Goal: Task Accomplishment & Management: Use online tool/utility

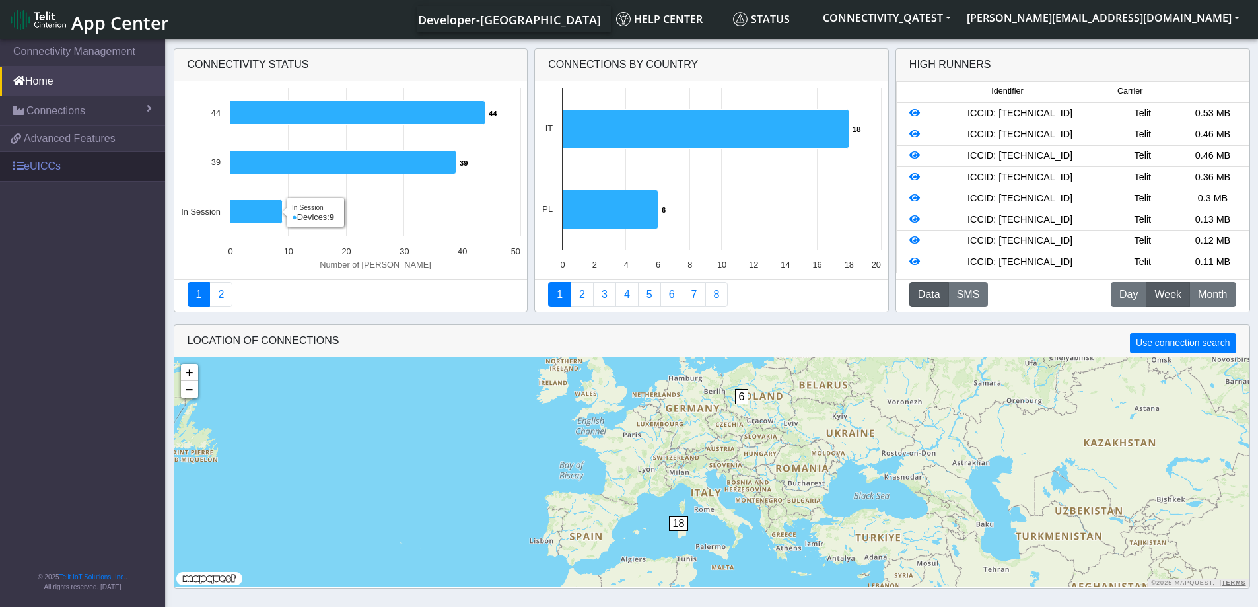
click at [41, 174] on link "eUICCs" at bounding box center [82, 166] width 165 height 29
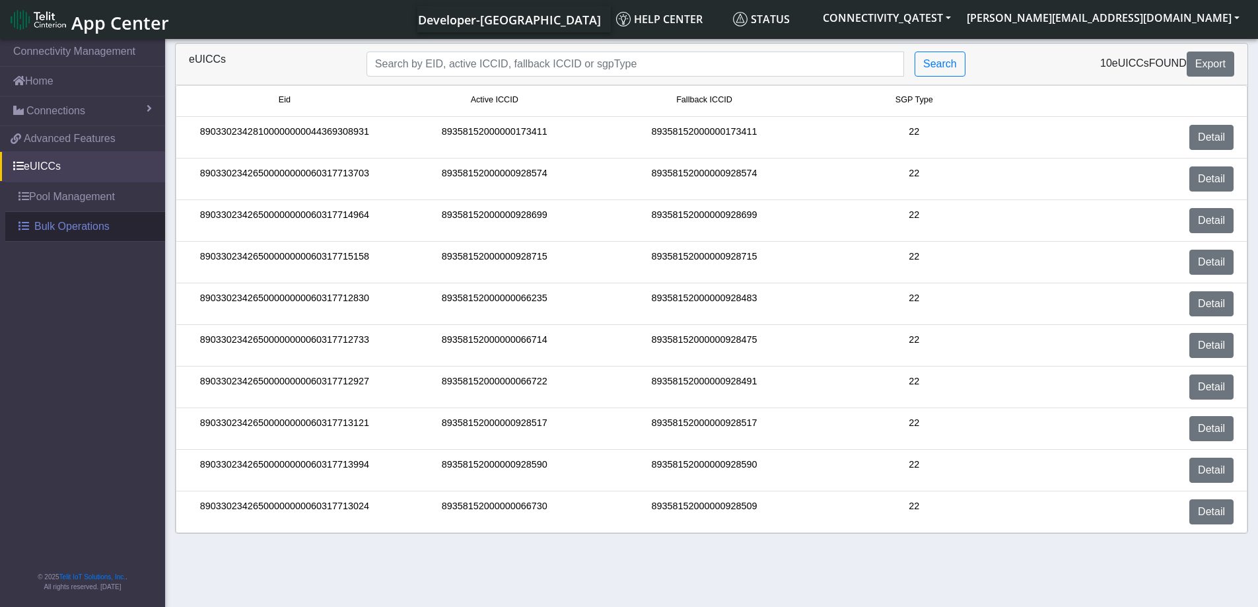
click at [44, 220] on span "Bulk Operations" at bounding box center [71, 227] width 75 height 16
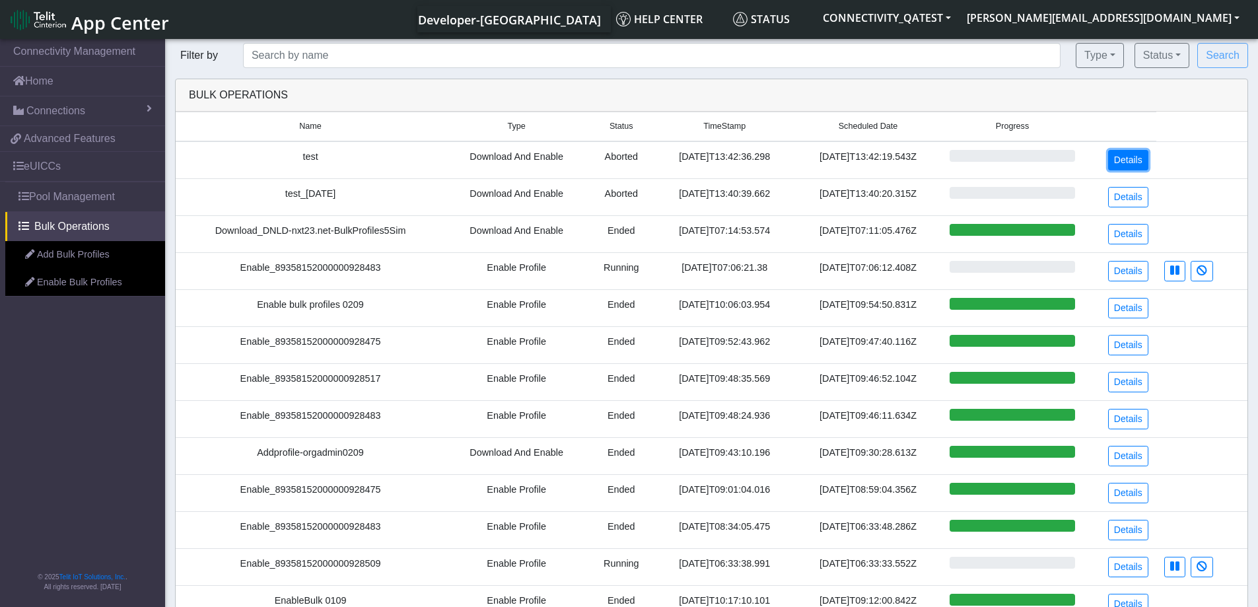
click at [1139, 162] on link "Details" at bounding box center [1128, 160] width 40 height 20
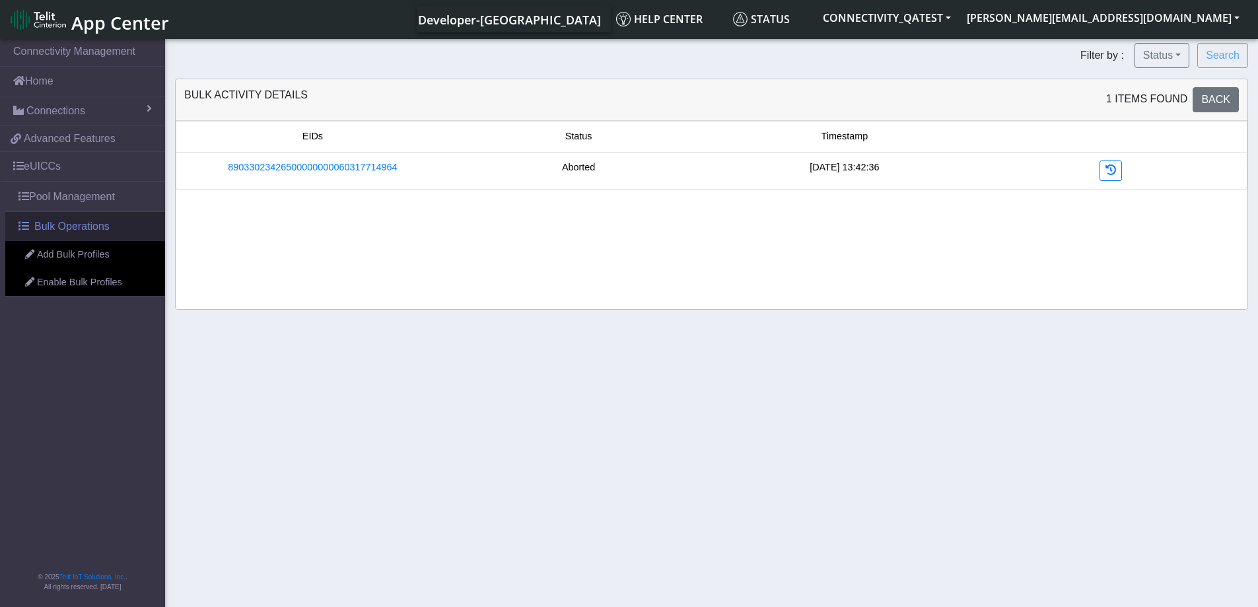
click at [79, 236] on link "Bulk Operations" at bounding box center [85, 226] width 160 height 29
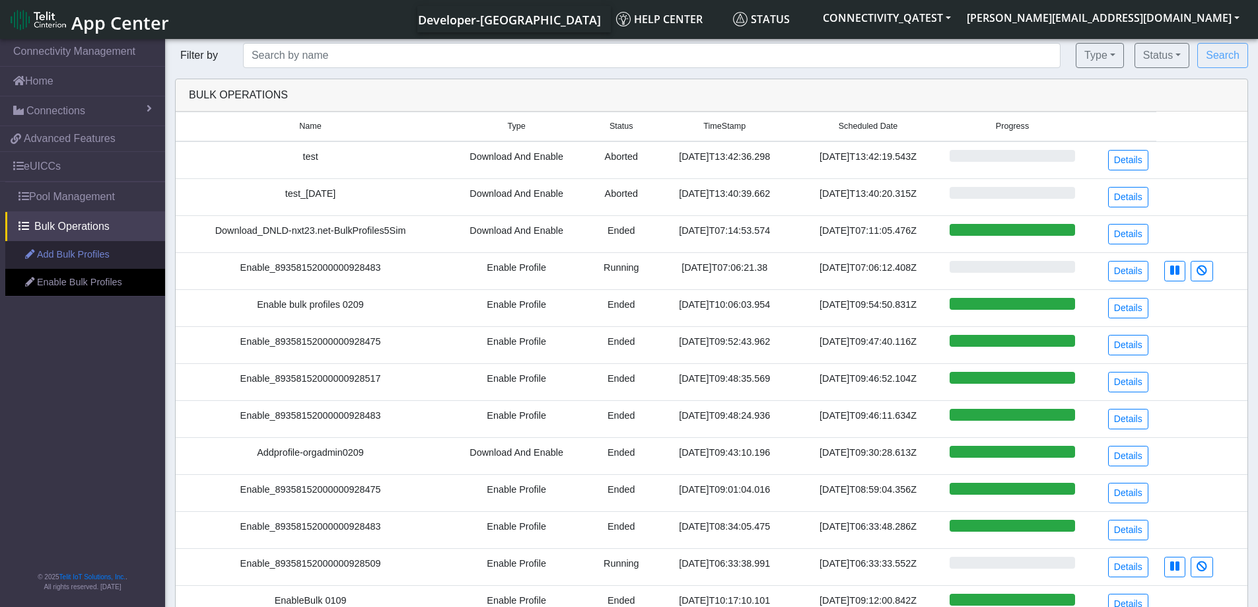
click at [76, 264] on link "Add Bulk Profiles" at bounding box center [85, 255] width 160 height 28
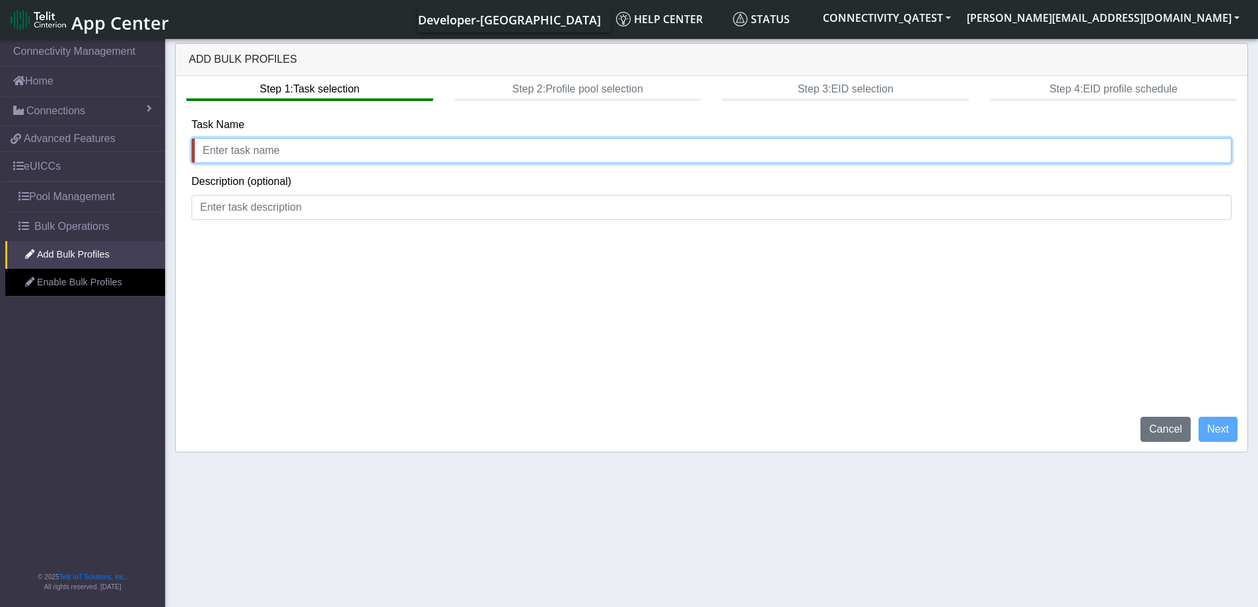
click at [338, 146] on input "text" at bounding box center [712, 150] width 1040 height 25
type input "test_timezone"
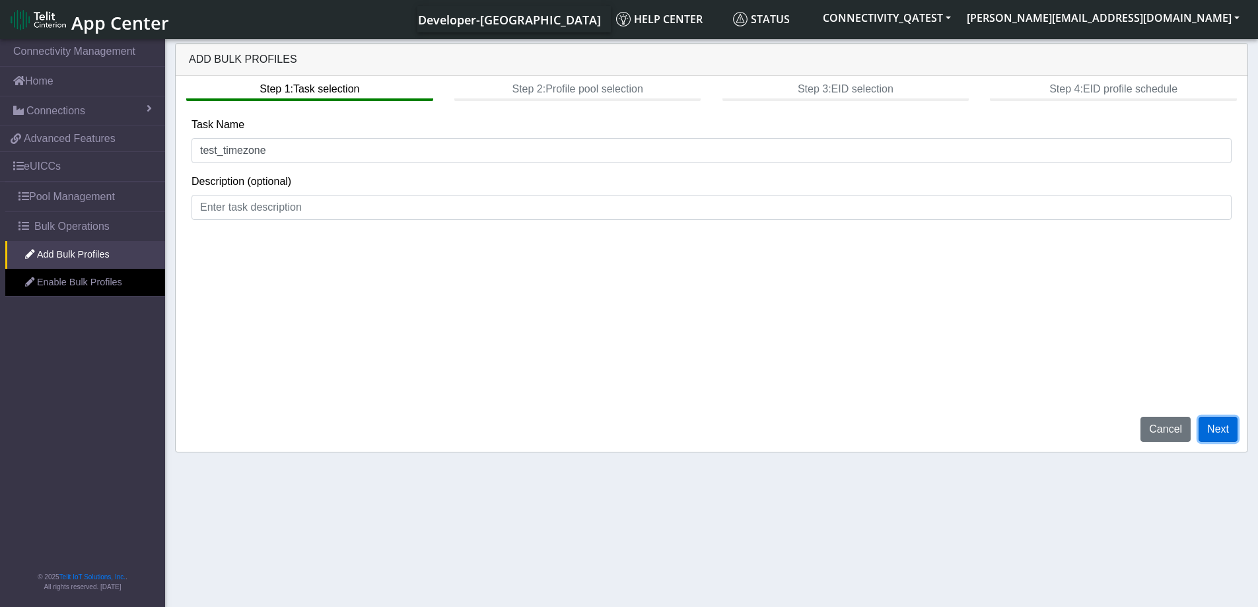
click at [1224, 433] on button "Next" at bounding box center [1218, 429] width 39 height 25
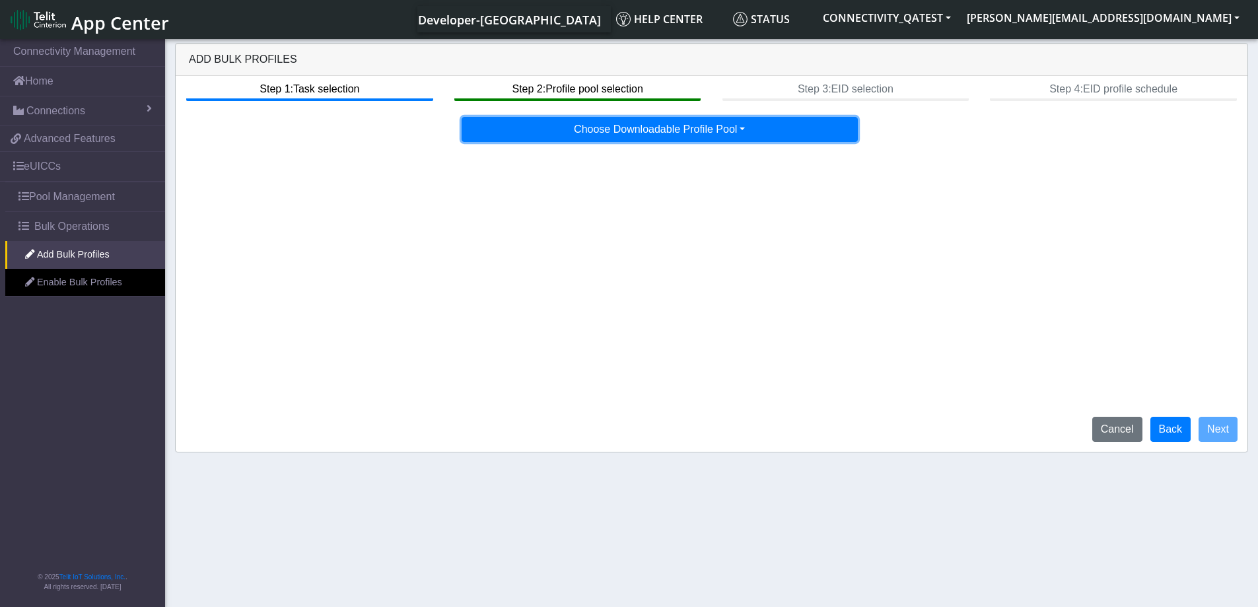
click at [688, 137] on button "Choose Downloadable Profile Pool" at bounding box center [660, 129] width 396 height 25
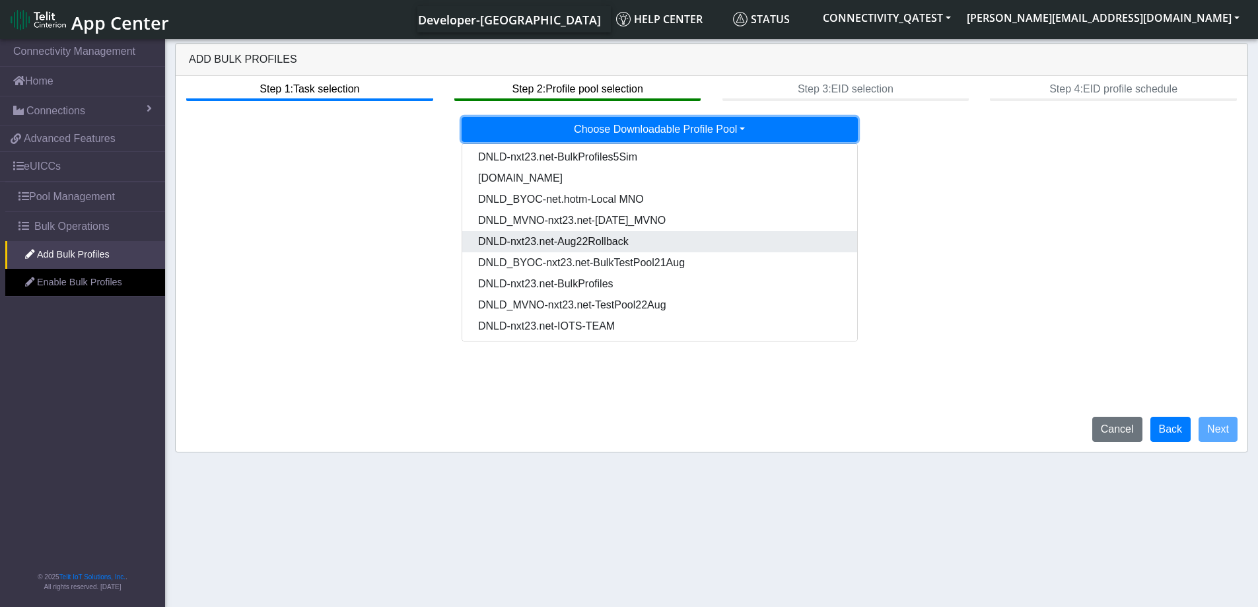
scroll to position [88, 0]
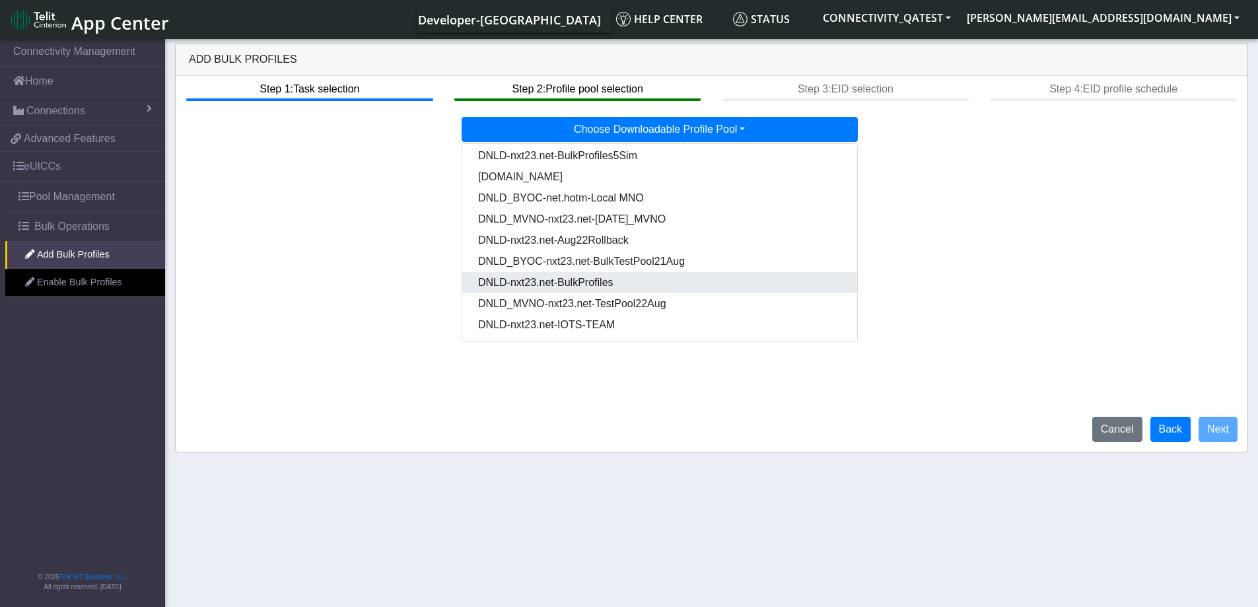
click at [620, 287] on Pooldd87b2e2-121e-4d00-ae8a-d075df8e0e86-dropdown "DNLD-nxt23.net-BulkProfiles" at bounding box center [659, 282] width 395 height 21
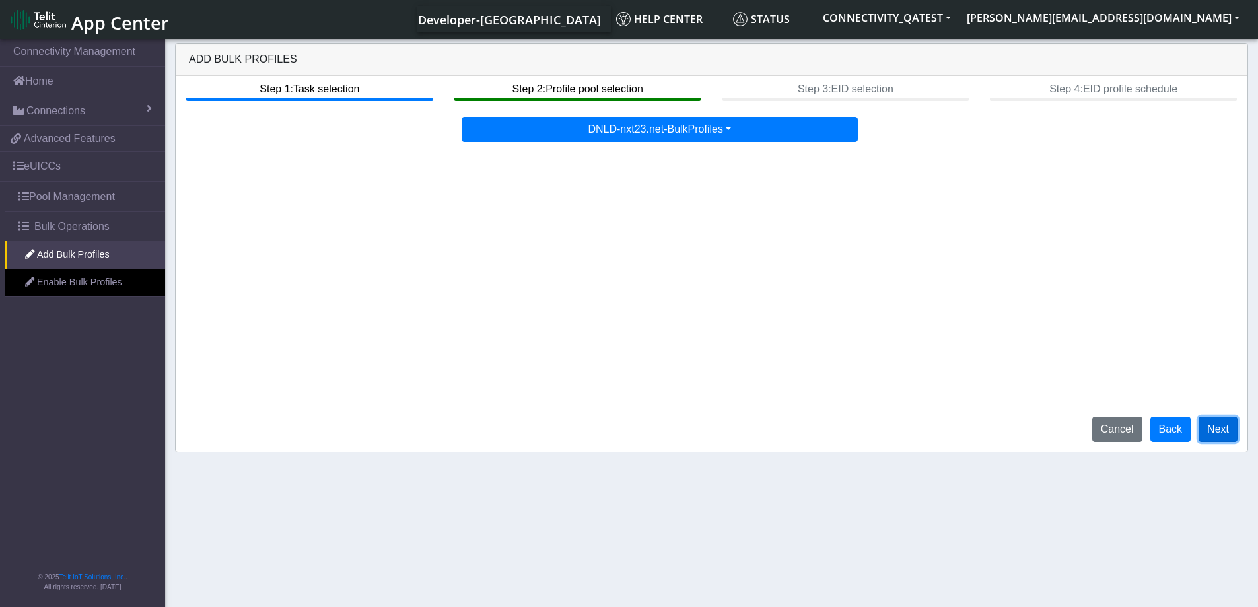
click at [1222, 429] on button "Next" at bounding box center [1218, 429] width 39 height 25
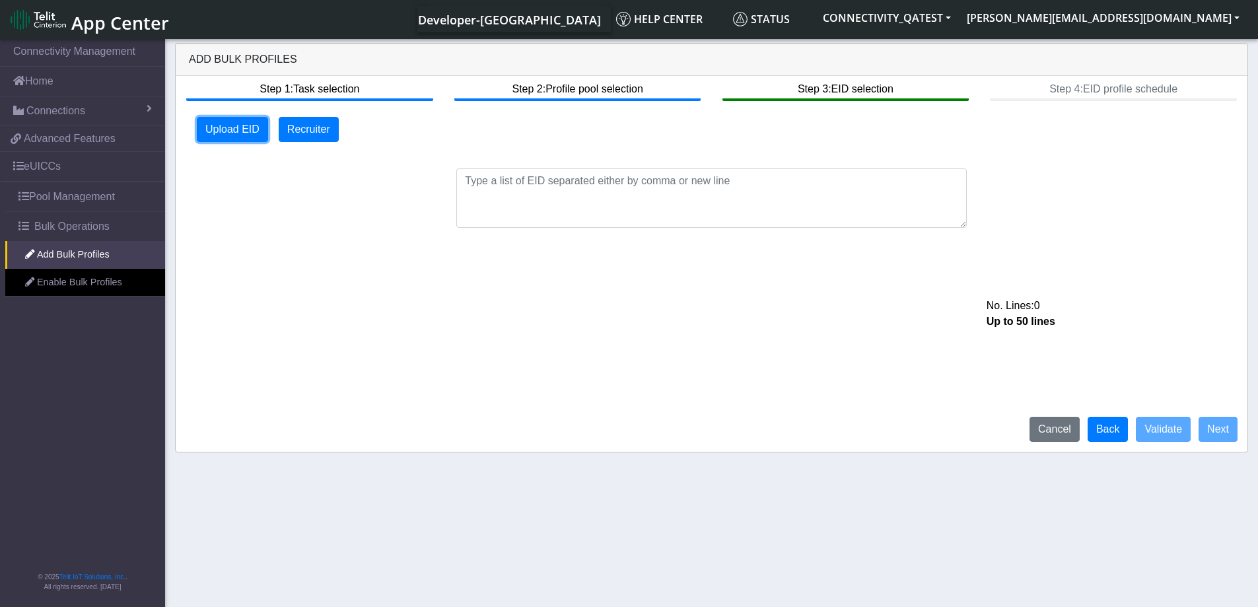
click at [251, 122] on button "Upload EID" at bounding box center [232, 129] width 71 height 25
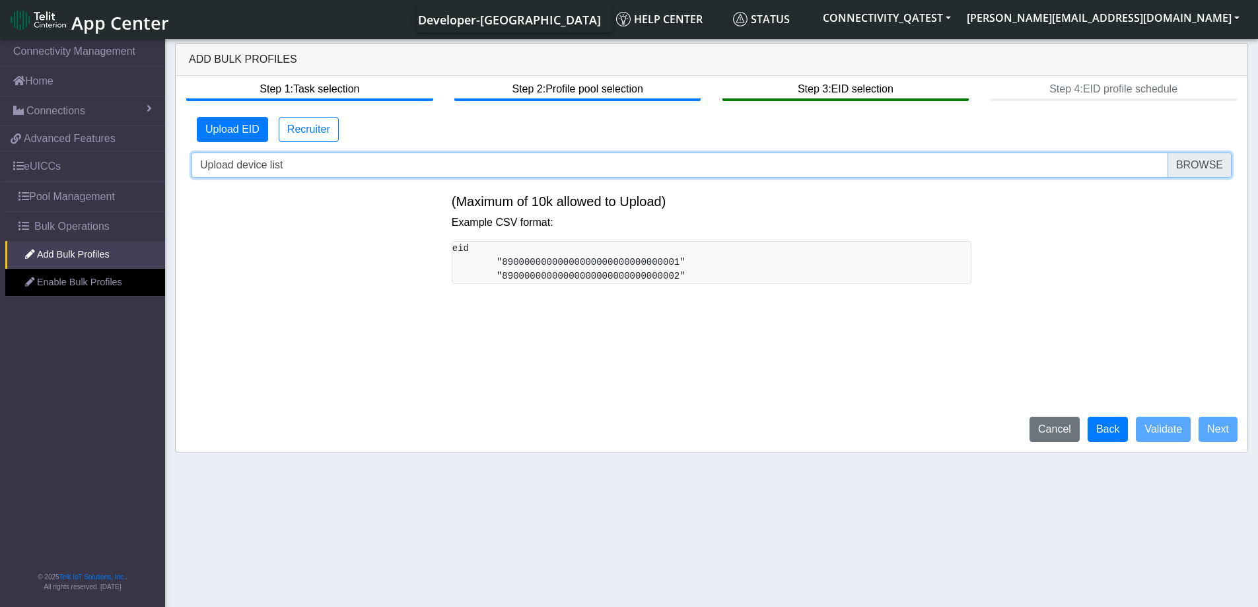
click at [1192, 170] on input "Upload device list" at bounding box center [712, 165] width 1040 height 25
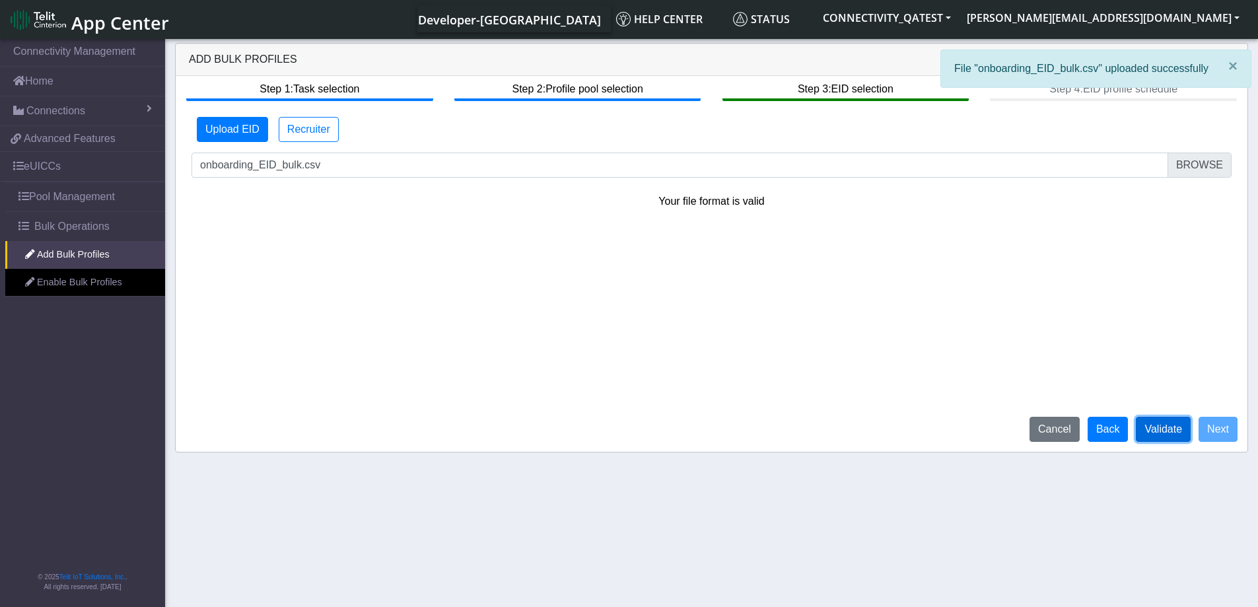
click at [1157, 425] on button "Validate" at bounding box center [1163, 429] width 55 height 25
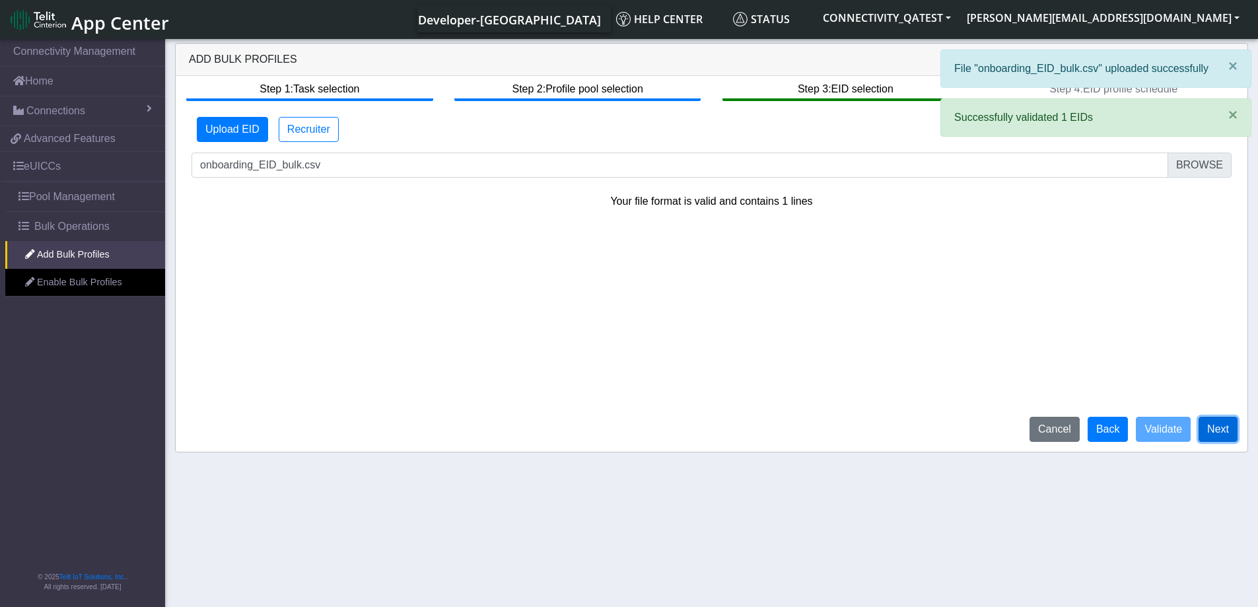
click at [1224, 432] on button "Next" at bounding box center [1218, 429] width 39 height 25
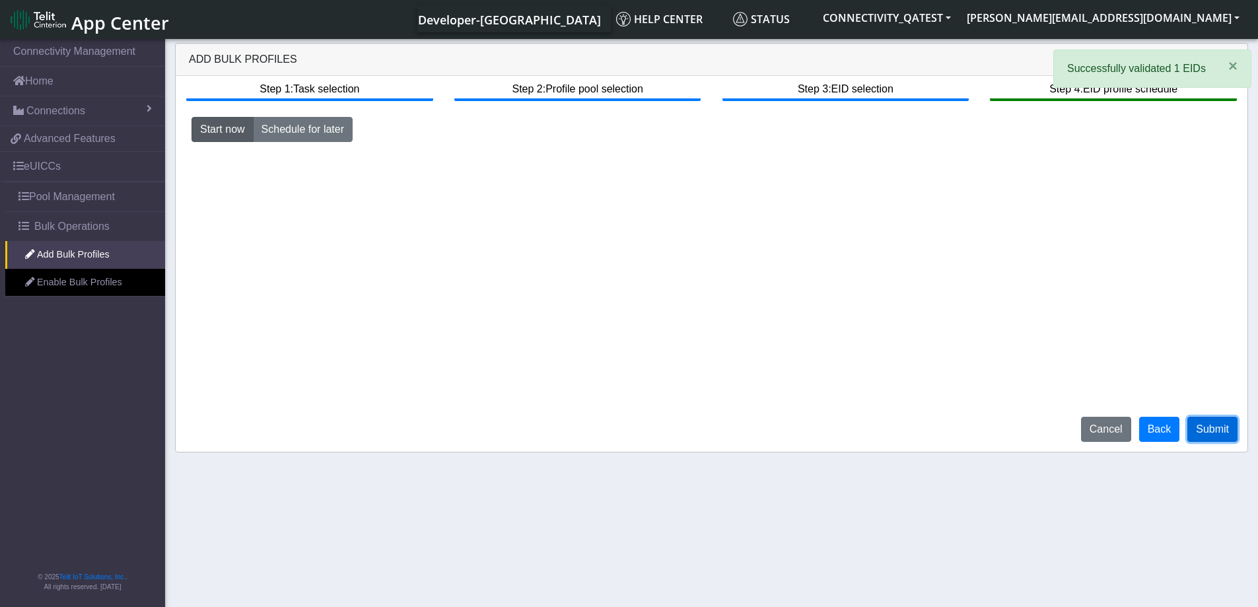
click at [1219, 433] on button "Submit" at bounding box center [1212, 429] width 50 height 25
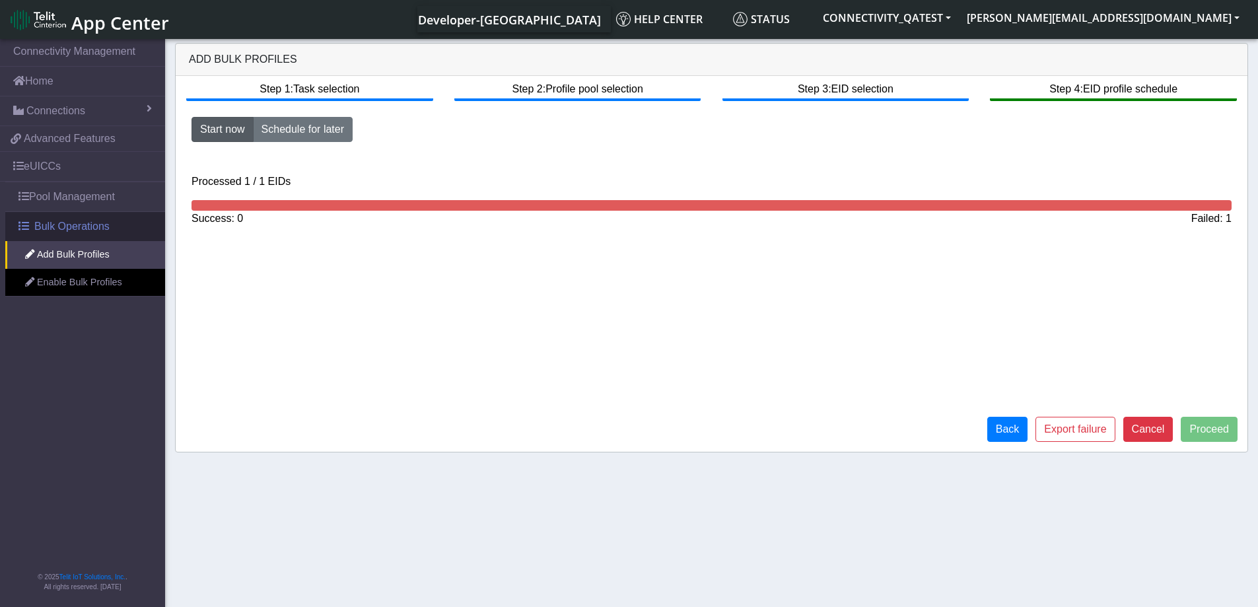
click at [87, 225] on span "Bulk Operations" at bounding box center [71, 227] width 75 height 16
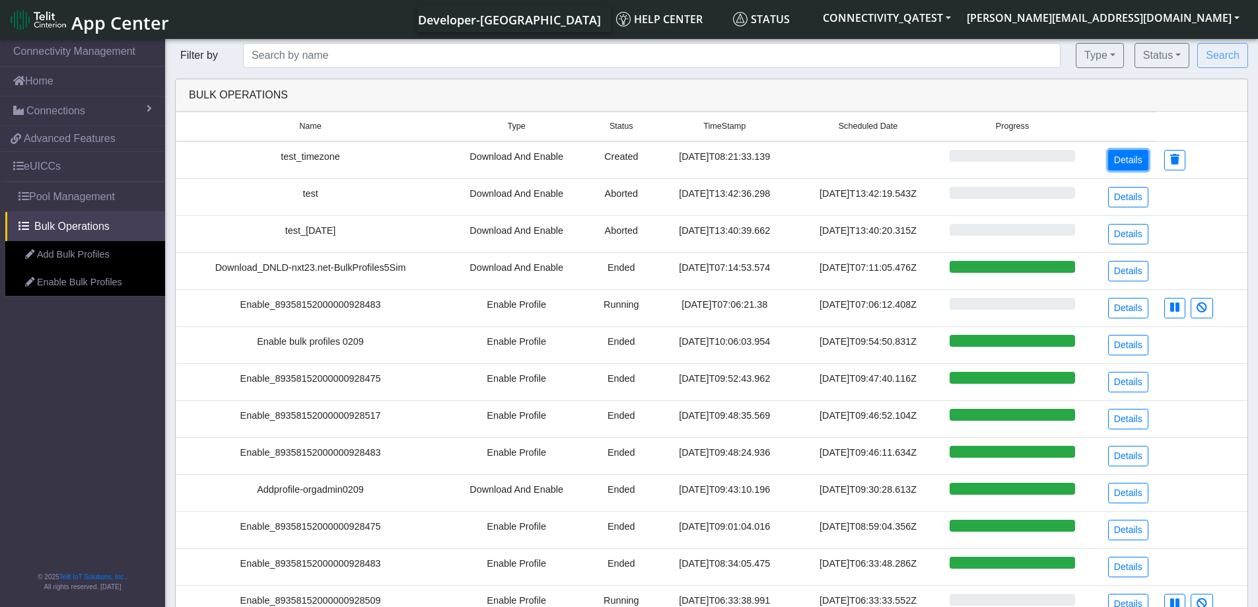
click at [1134, 161] on link "Details" at bounding box center [1128, 160] width 40 height 20
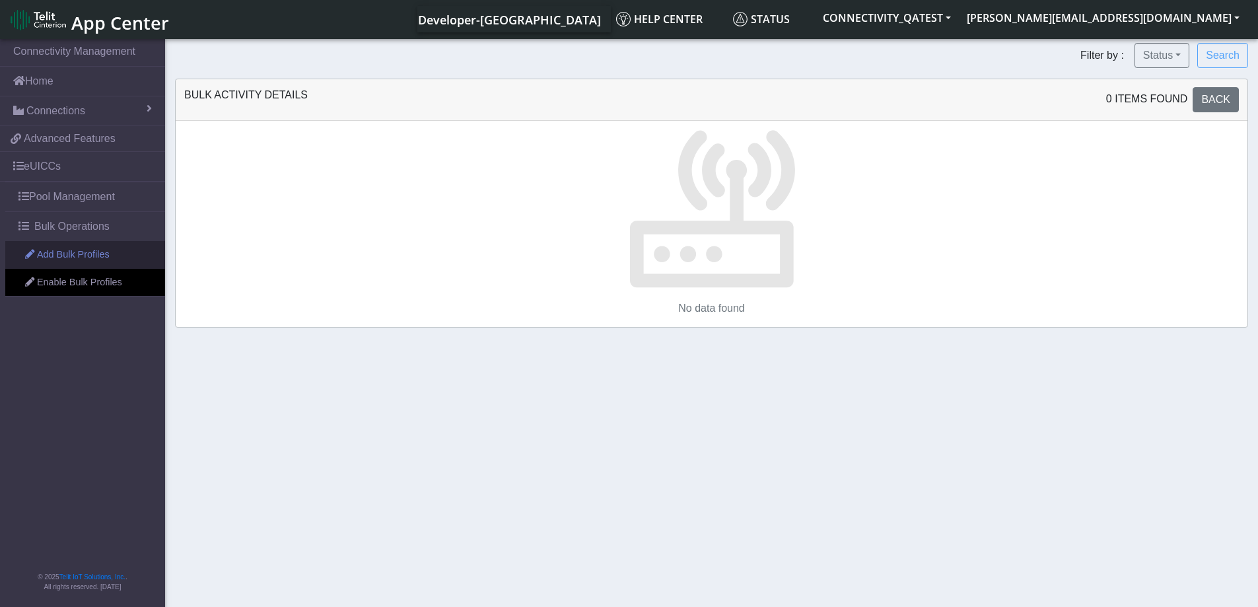
click at [64, 258] on link "Add Bulk Profiles" at bounding box center [85, 255] width 160 height 28
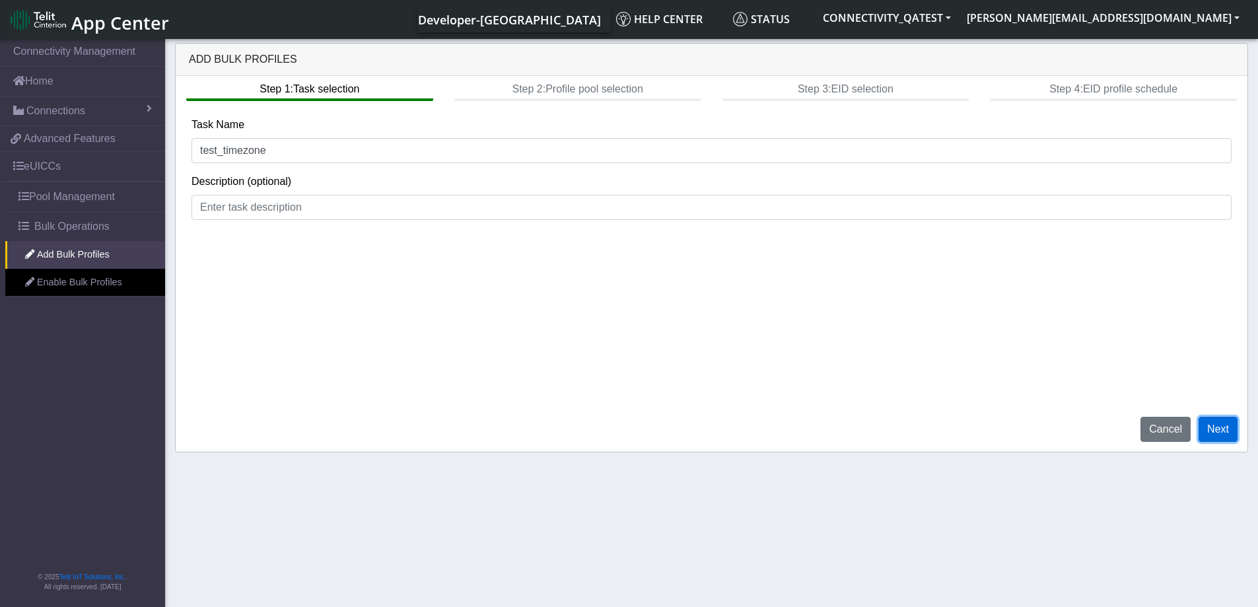
click at [1229, 430] on button "Next" at bounding box center [1218, 429] width 39 height 25
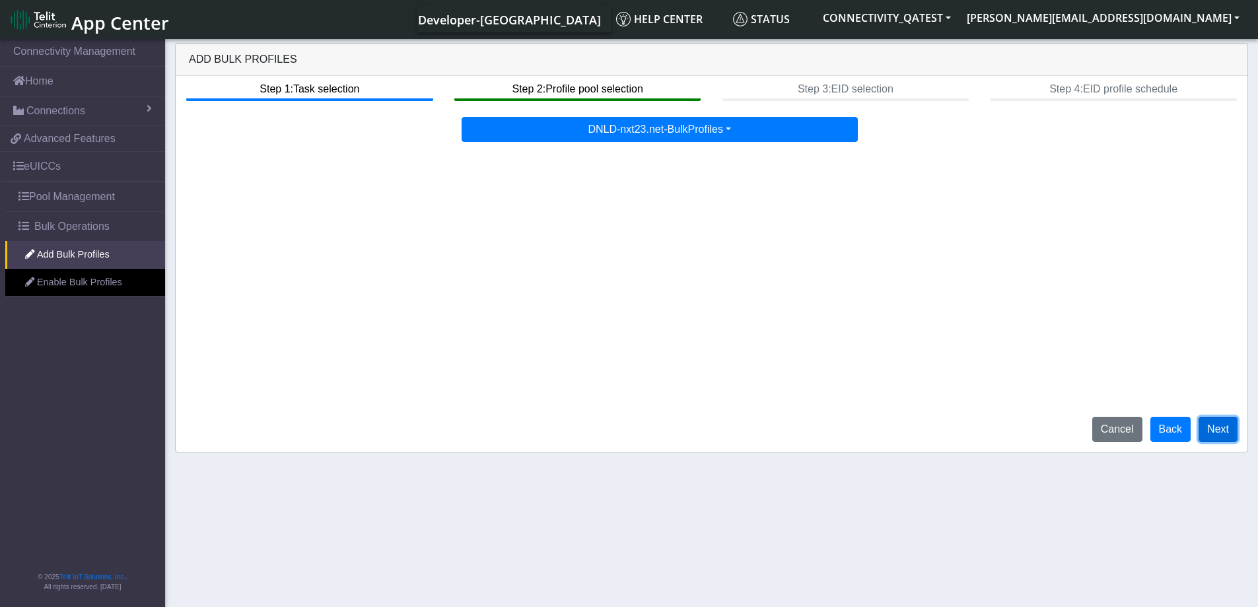
click at [1219, 437] on button "Next" at bounding box center [1218, 429] width 39 height 25
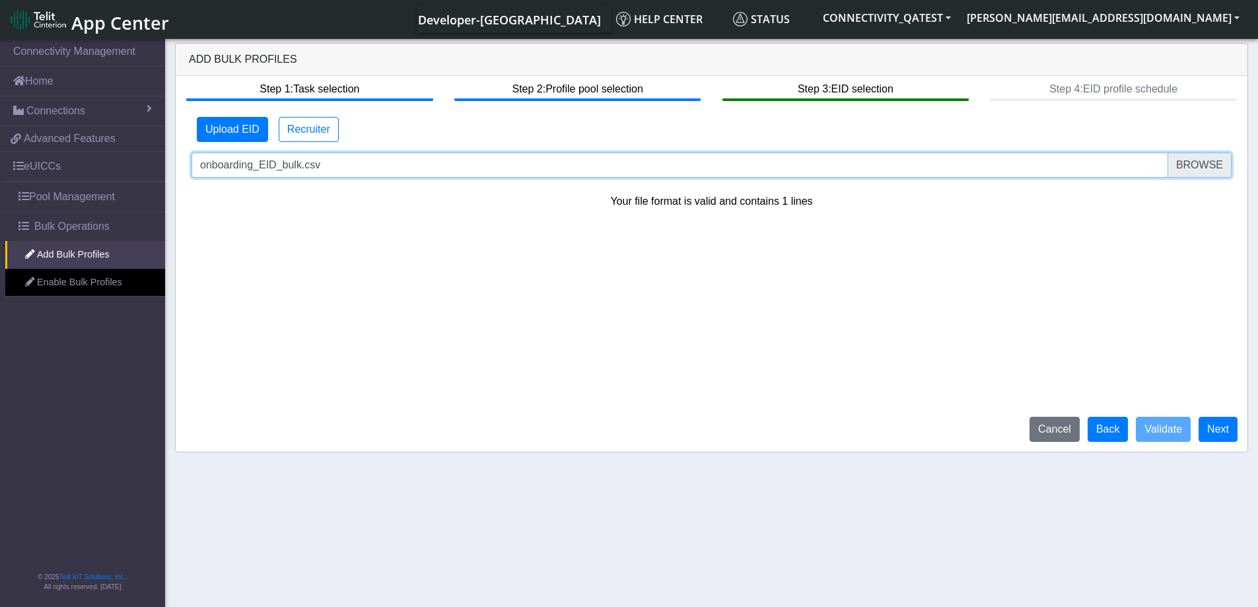
click at [1216, 167] on input "onboarding_EID_bulk.csv" at bounding box center [712, 165] width 1040 height 25
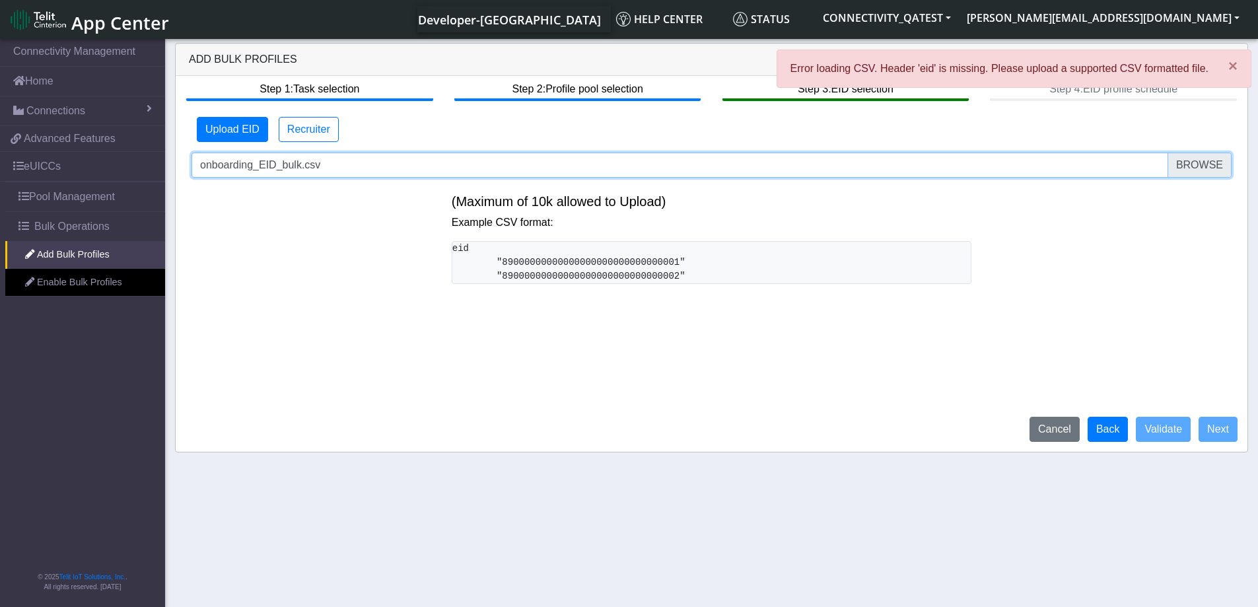
click at [1209, 170] on input "onboarding_EID_bulk.csv" at bounding box center [712, 165] width 1040 height 25
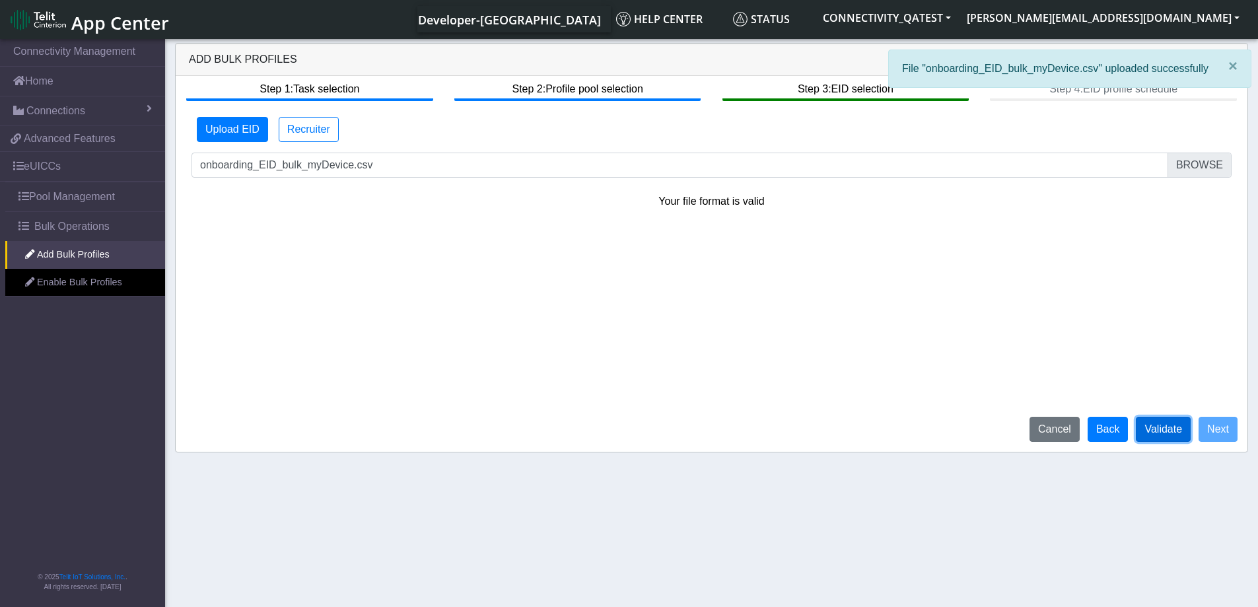
click at [1158, 432] on button "Validate" at bounding box center [1163, 429] width 55 height 25
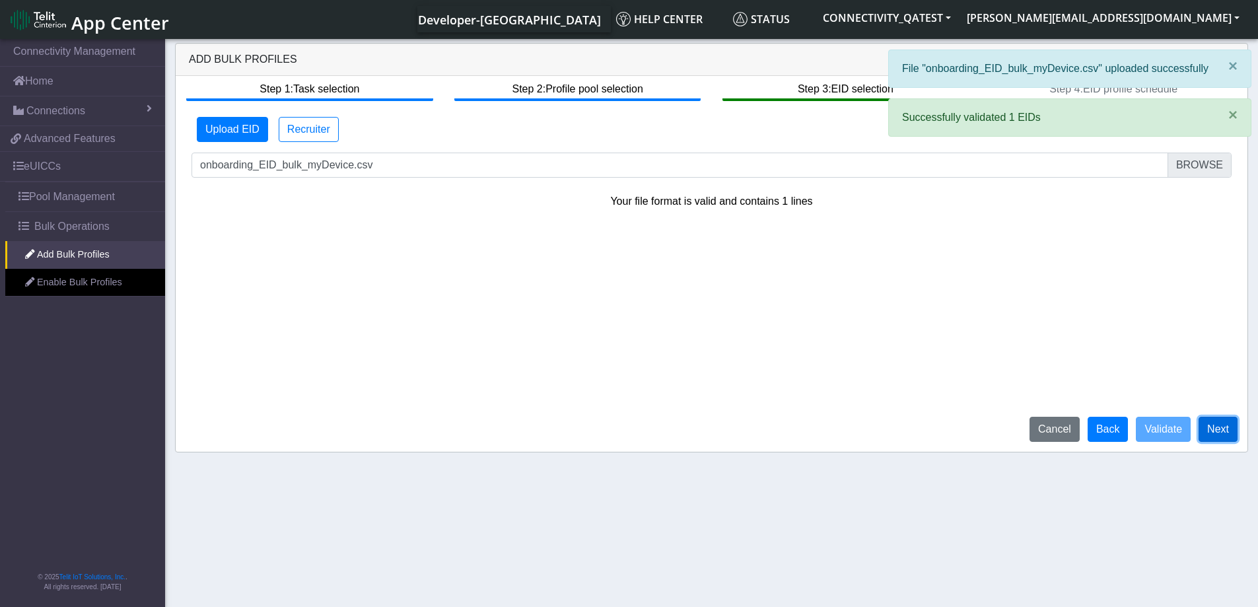
click at [1230, 431] on button "Next" at bounding box center [1218, 429] width 39 height 25
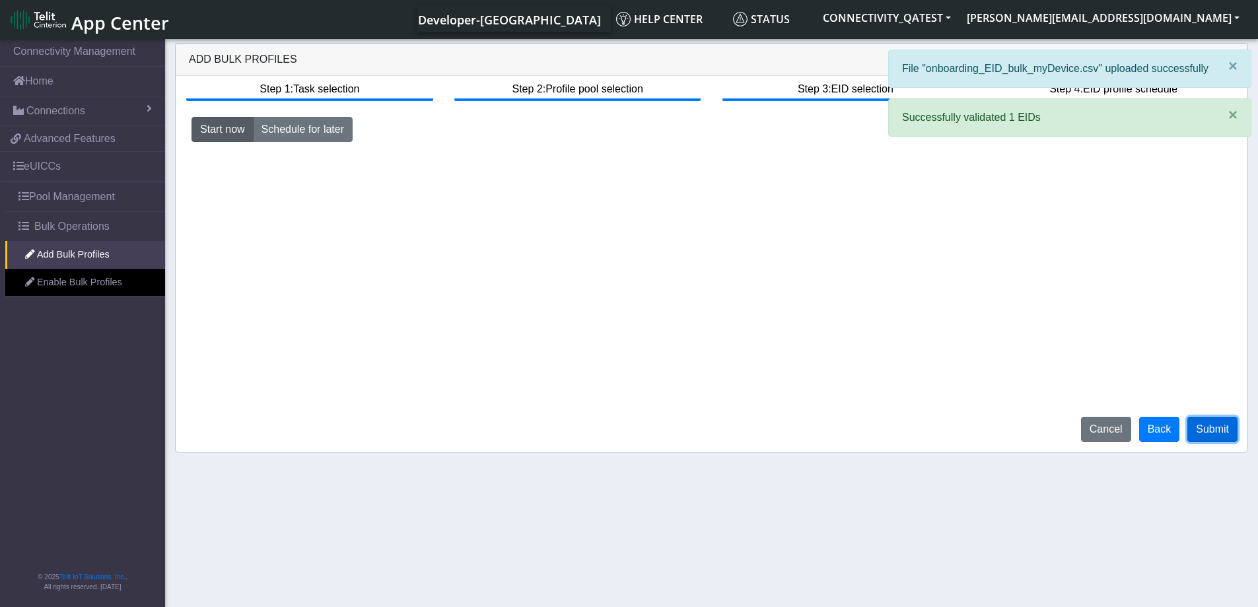
click at [1224, 437] on button "Submit" at bounding box center [1212, 429] width 50 height 25
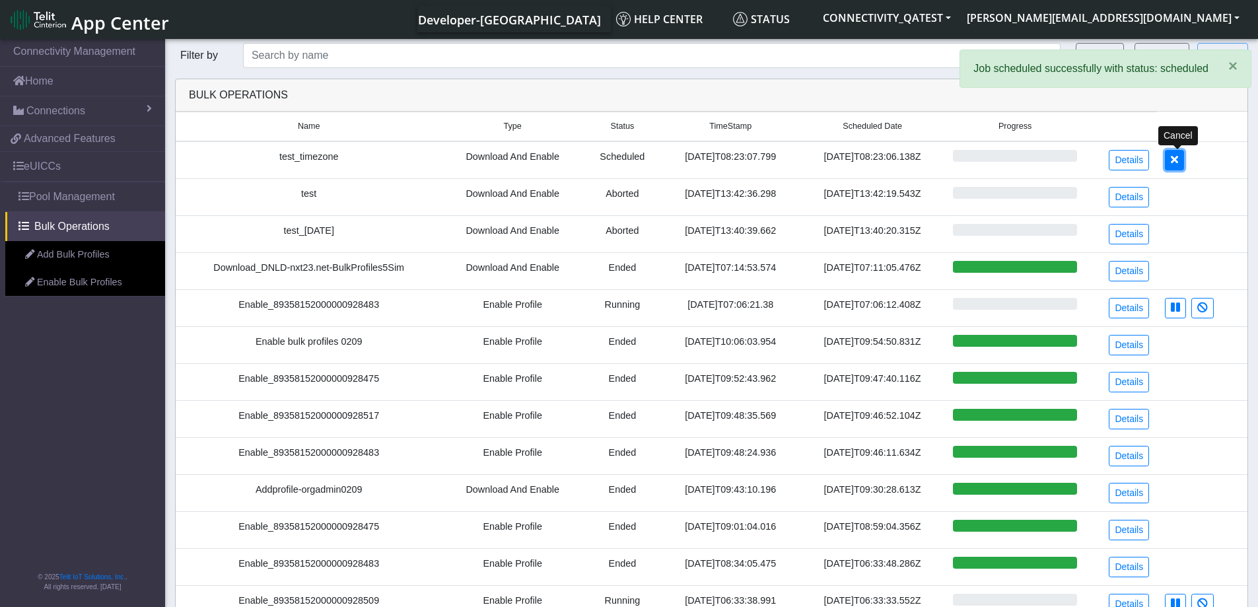
click at [1181, 168] on button at bounding box center [1174, 160] width 19 height 20
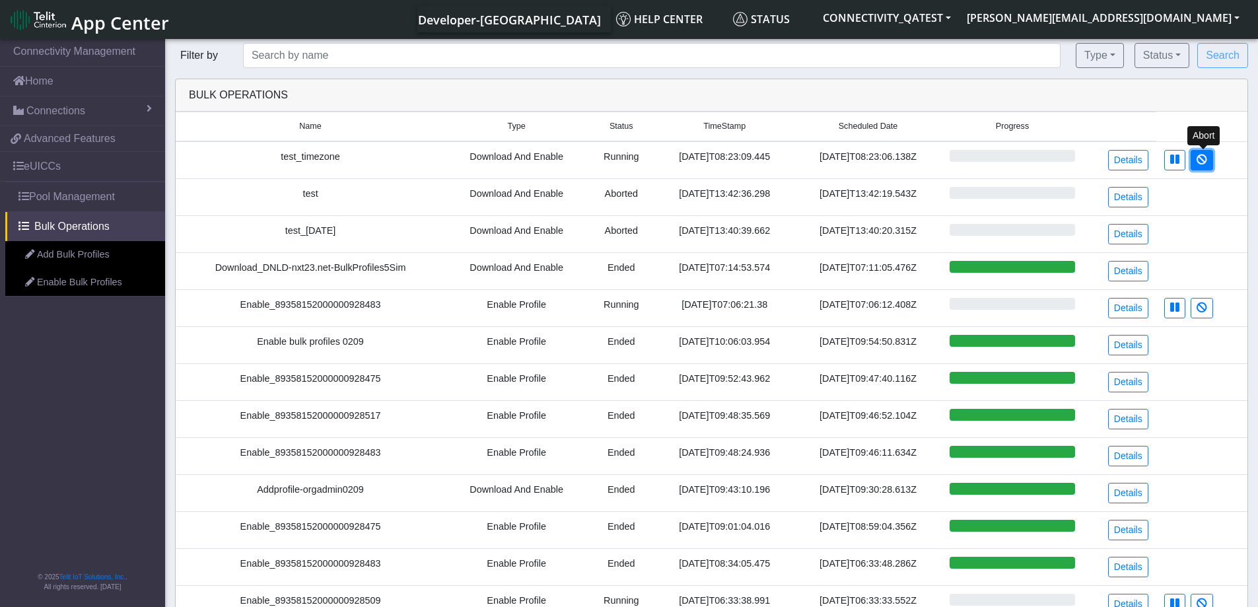
click at [1207, 159] on icon at bounding box center [1202, 159] width 11 height 11
click at [1137, 162] on link "Details" at bounding box center [1128, 160] width 40 height 20
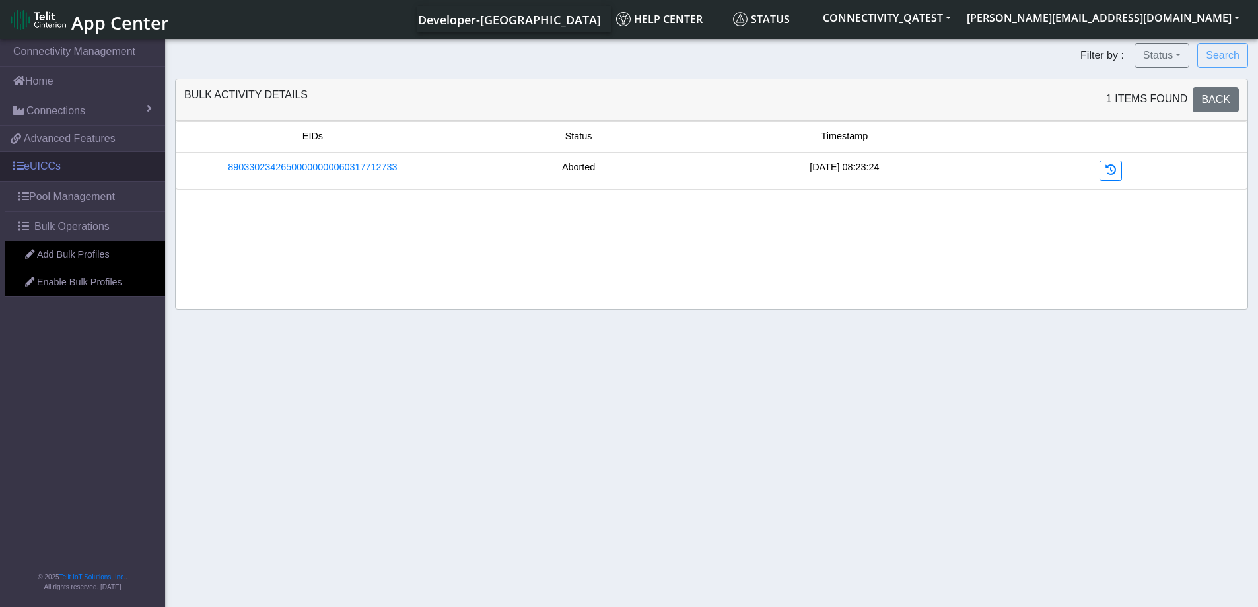
click at [53, 166] on link "eUICCs" at bounding box center [82, 166] width 165 height 29
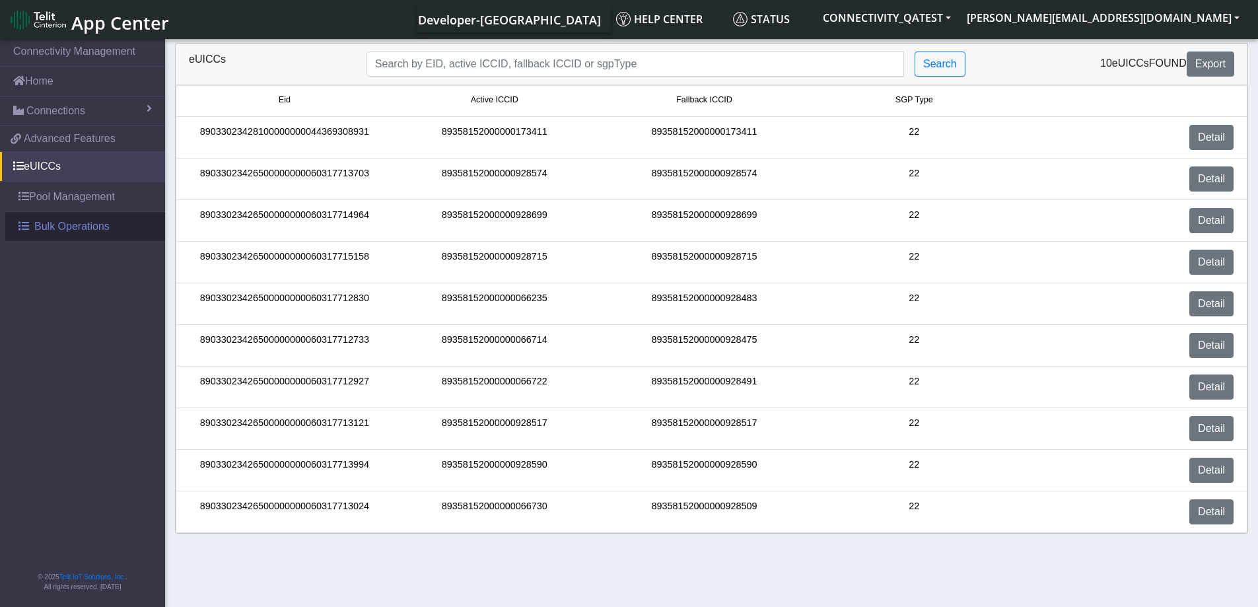
click at [75, 230] on span "Bulk Operations" at bounding box center [71, 227] width 75 height 16
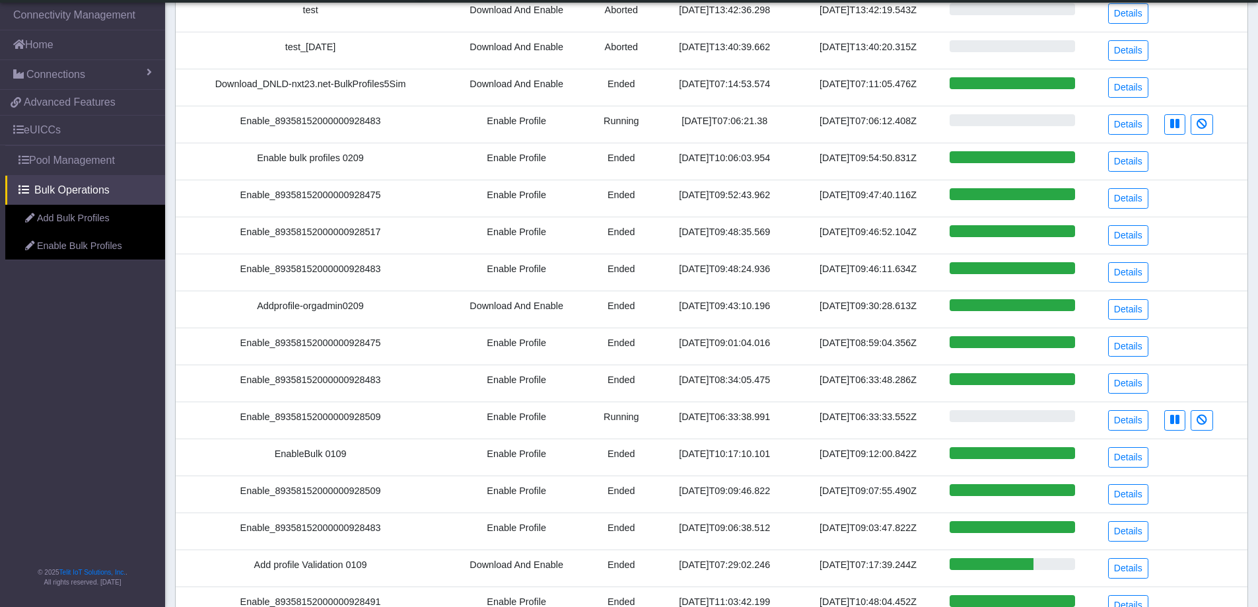
scroll to position [306, 0]
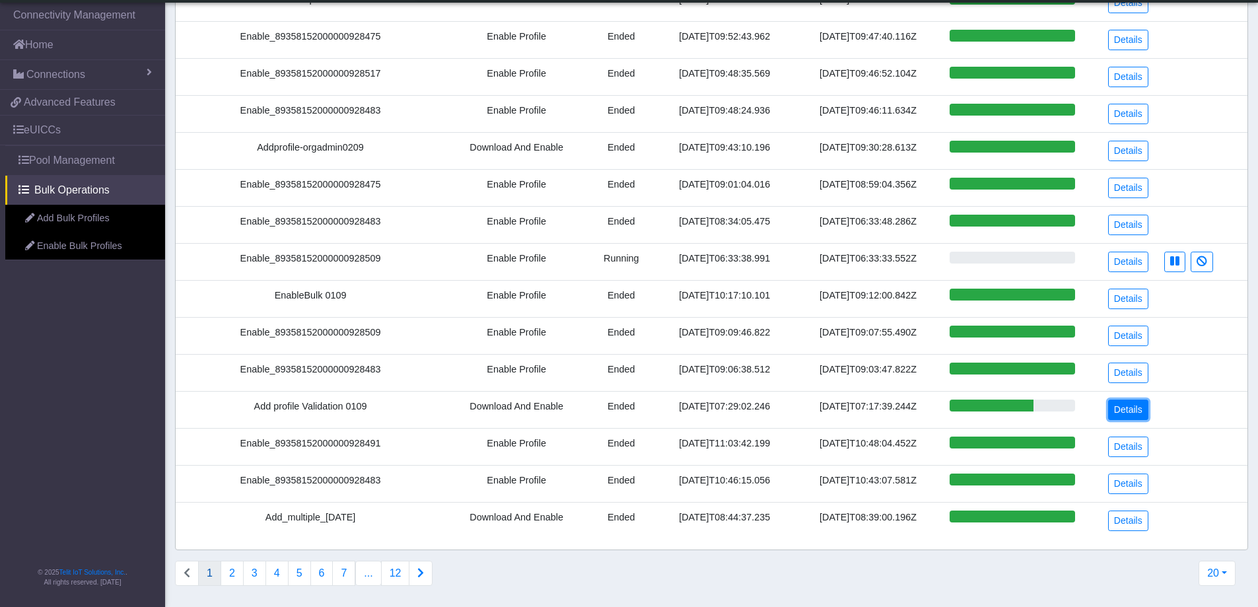
click at [1133, 415] on link "Details" at bounding box center [1128, 410] width 40 height 20
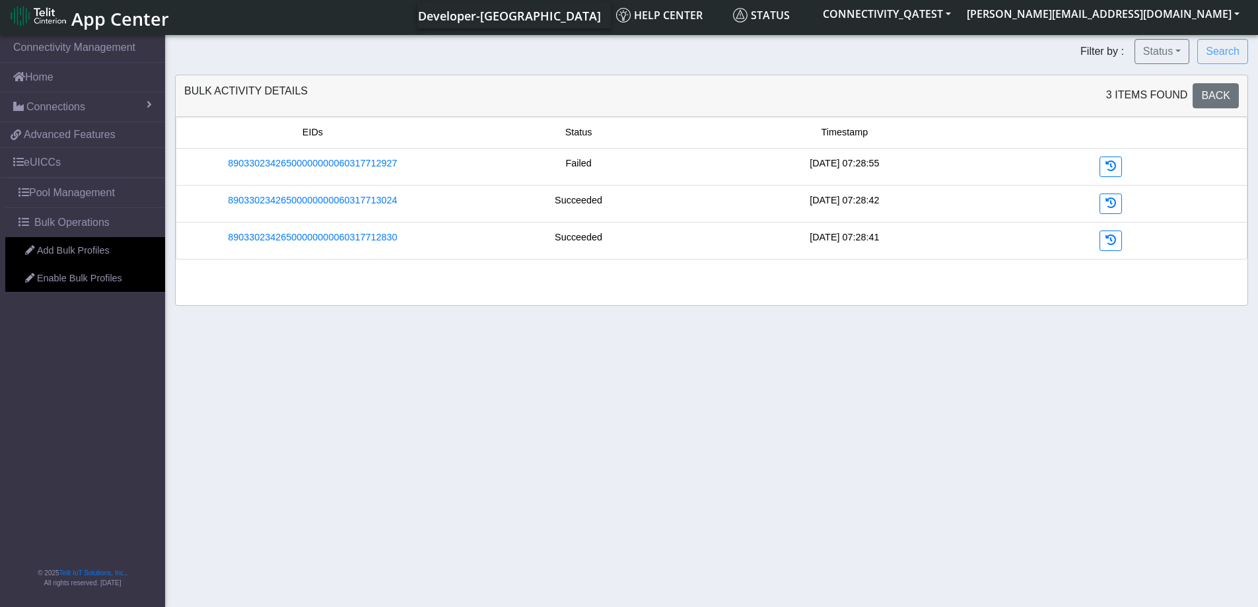
scroll to position [5, 0]
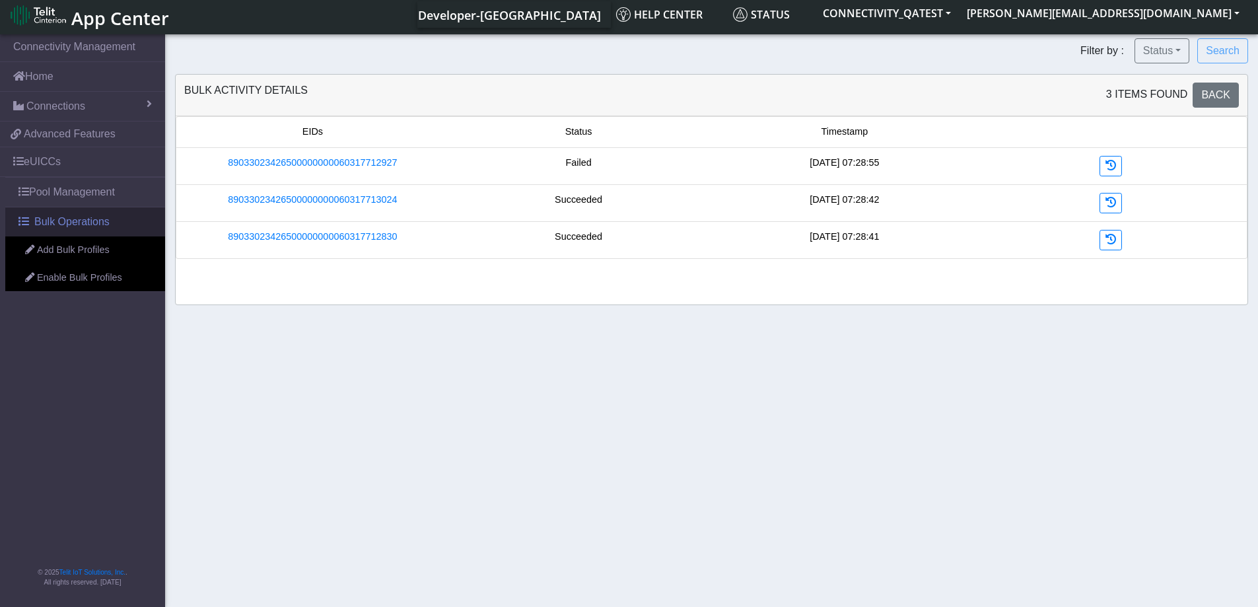
click at [59, 224] on span "Bulk Operations" at bounding box center [71, 222] width 75 height 16
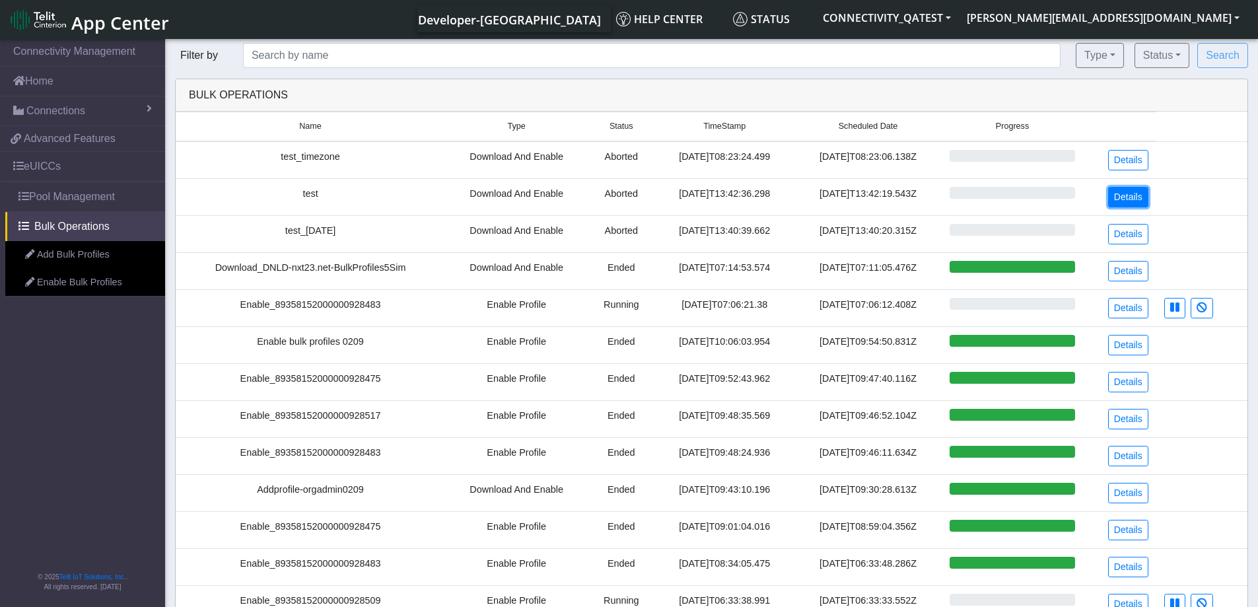
click at [1144, 195] on link "Details" at bounding box center [1128, 197] width 40 height 20
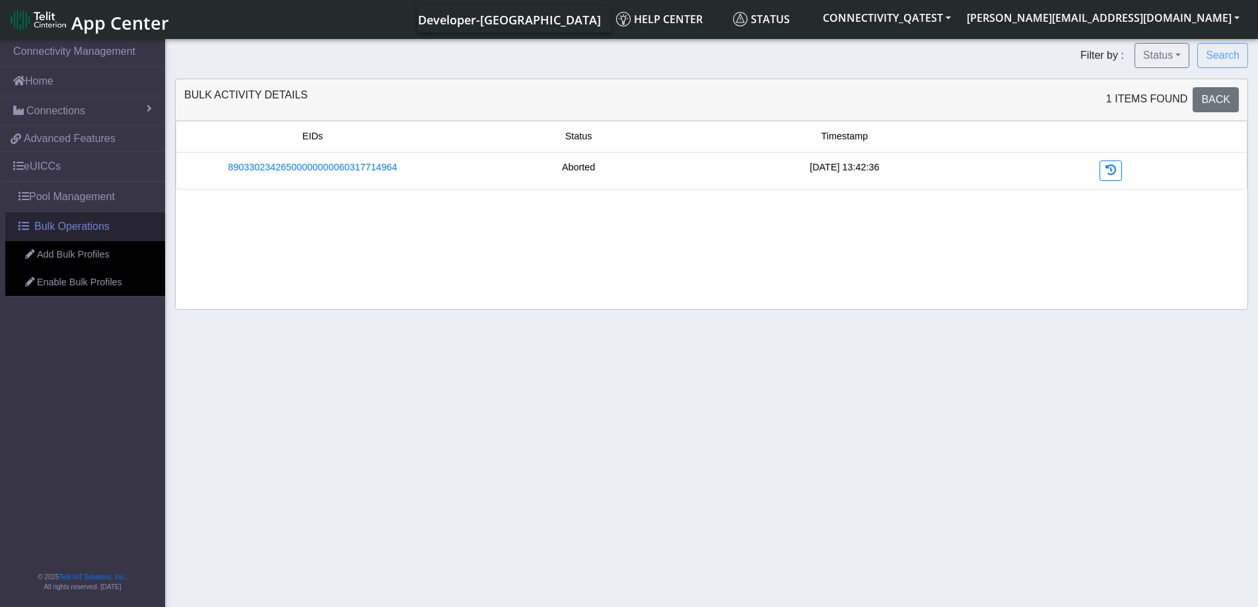
click at [67, 230] on span "Bulk Operations" at bounding box center [71, 227] width 75 height 16
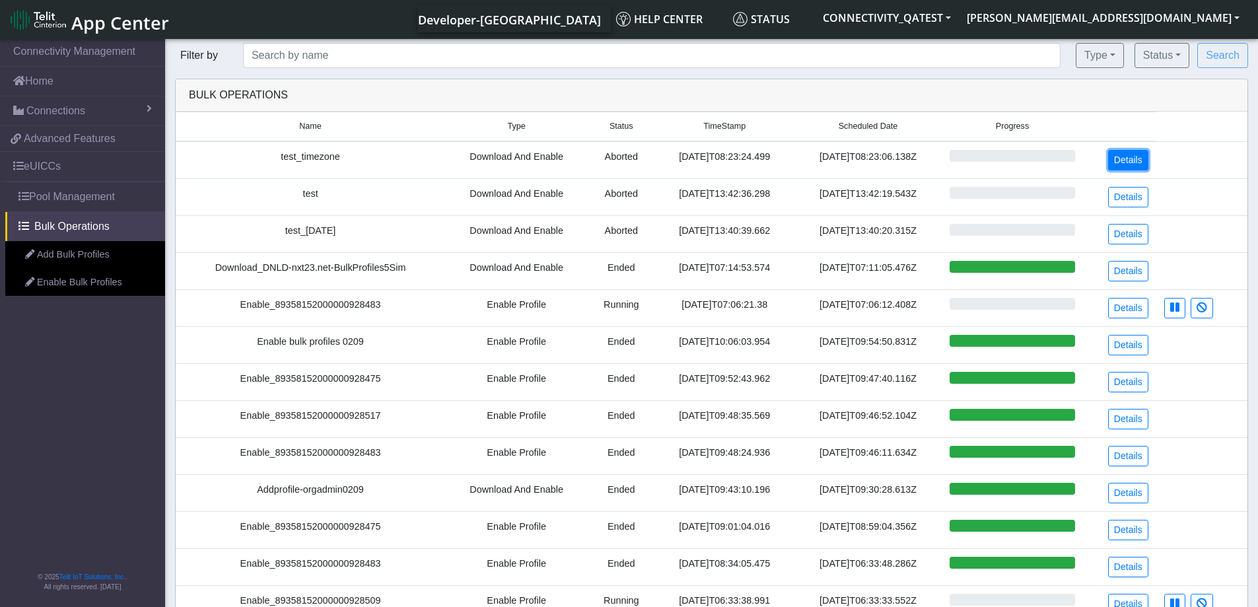
click at [1140, 160] on link "Details" at bounding box center [1128, 160] width 40 height 20
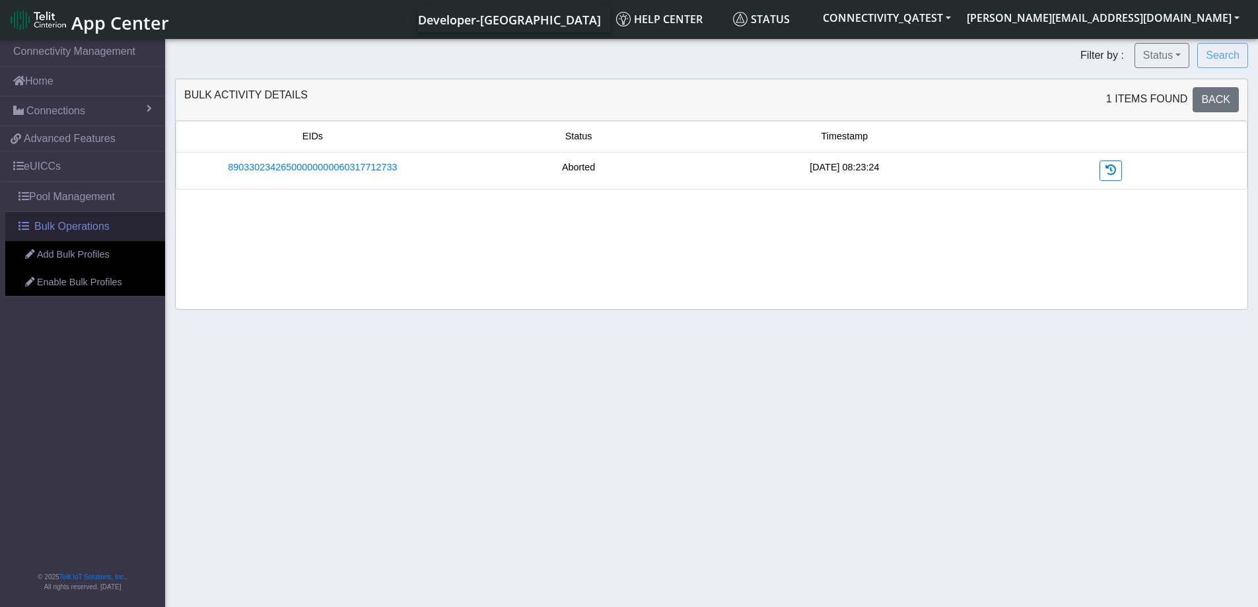
click at [66, 229] on span "Bulk Operations" at bounding box center [71, 227] width 75 height 16
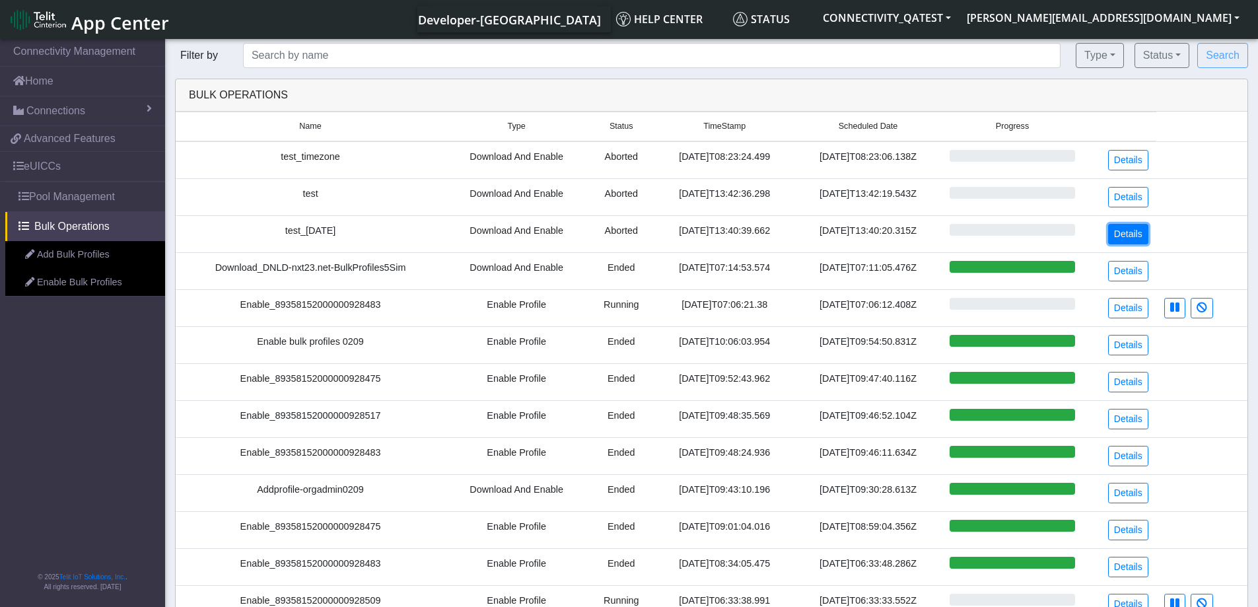
click at [1124, 231] on link "Details" at bounding box center [1128, 234] width 40 height 20
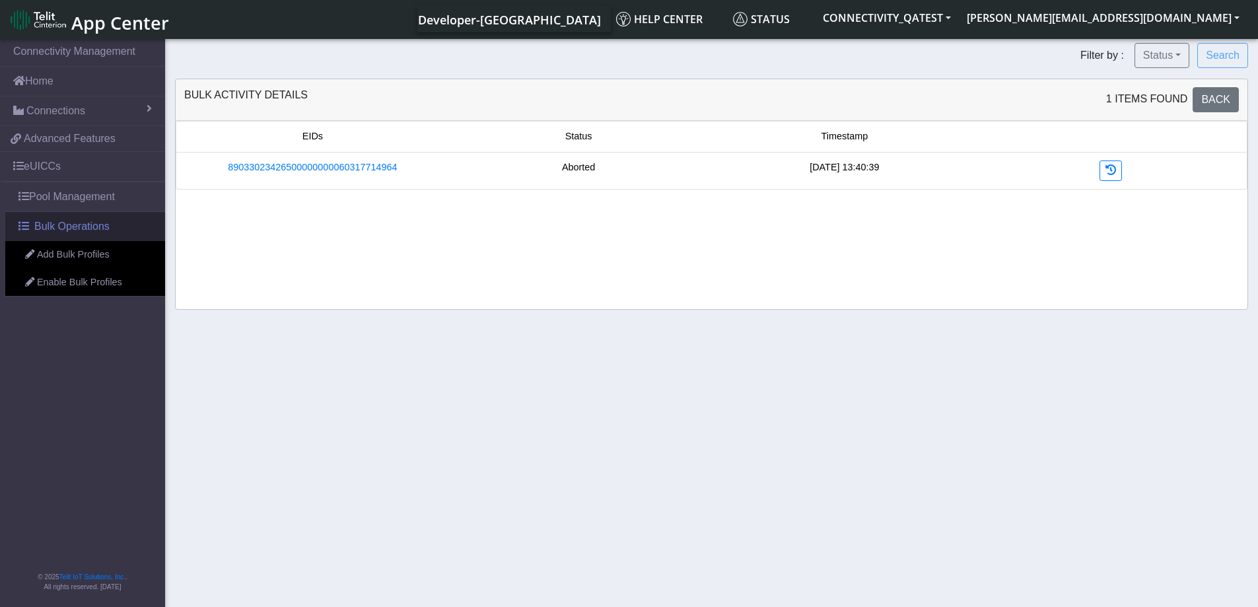
click at [67, 233] on span "Bulk Operations" at bounding box center [71, 227] width 75 height 16
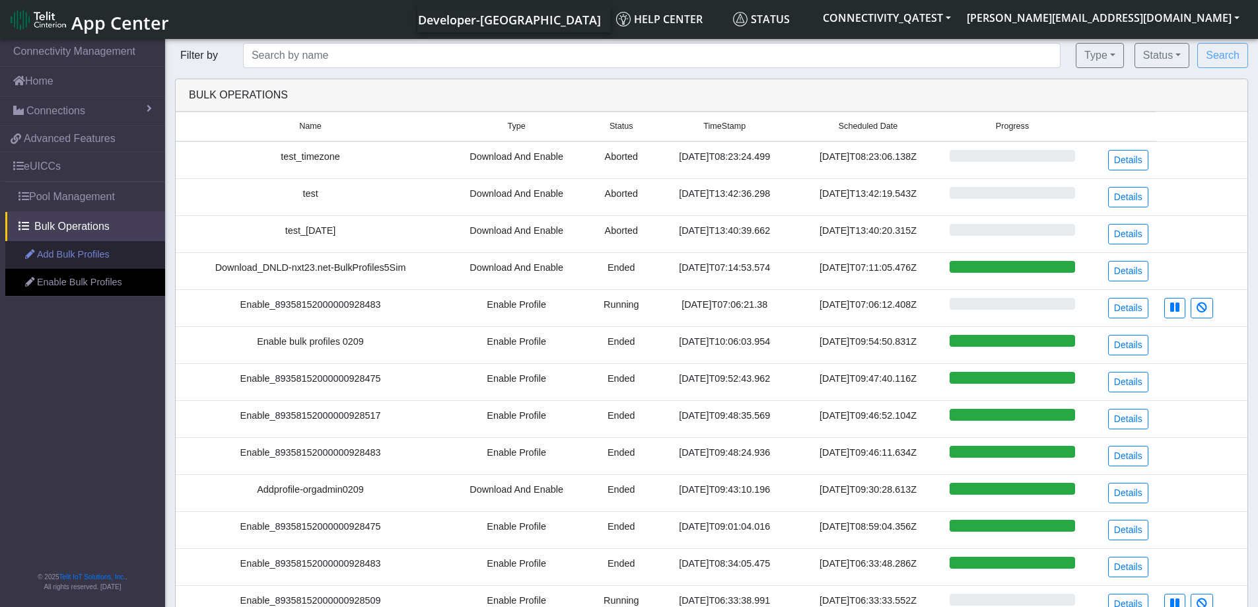
click at [79, 258] on link "Add Bulk Profiles" at bounding box center [85, 255] width 160 height 28
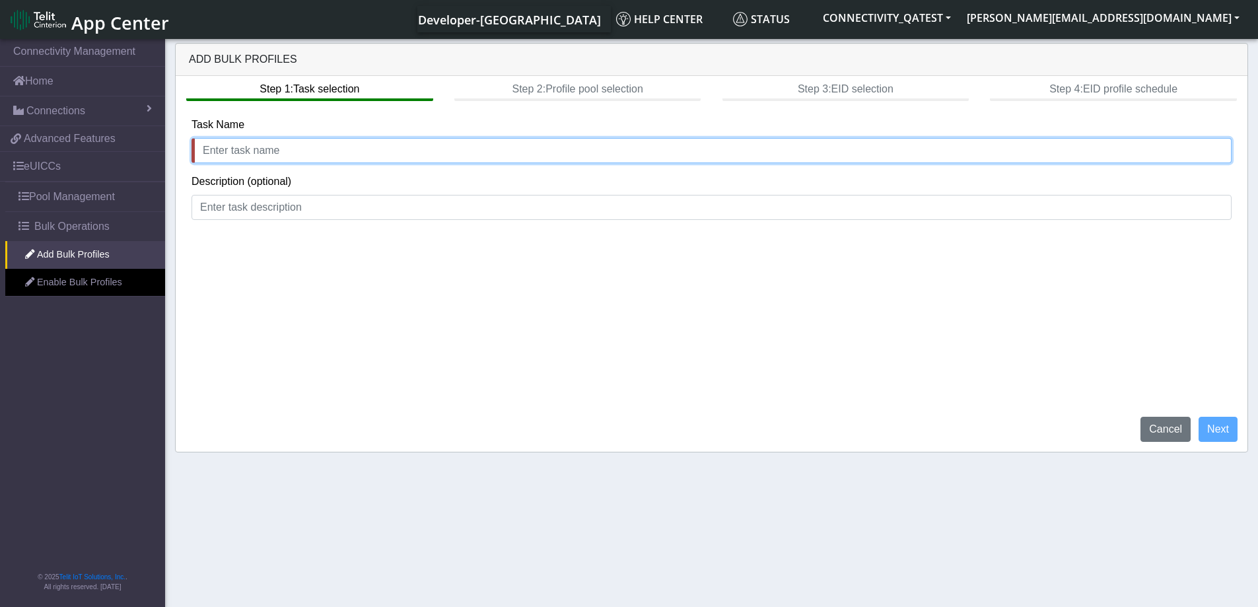
click at [221, 154] on input "text" at bounding box center [712, 150] width 1040 height 25
type input "test null"
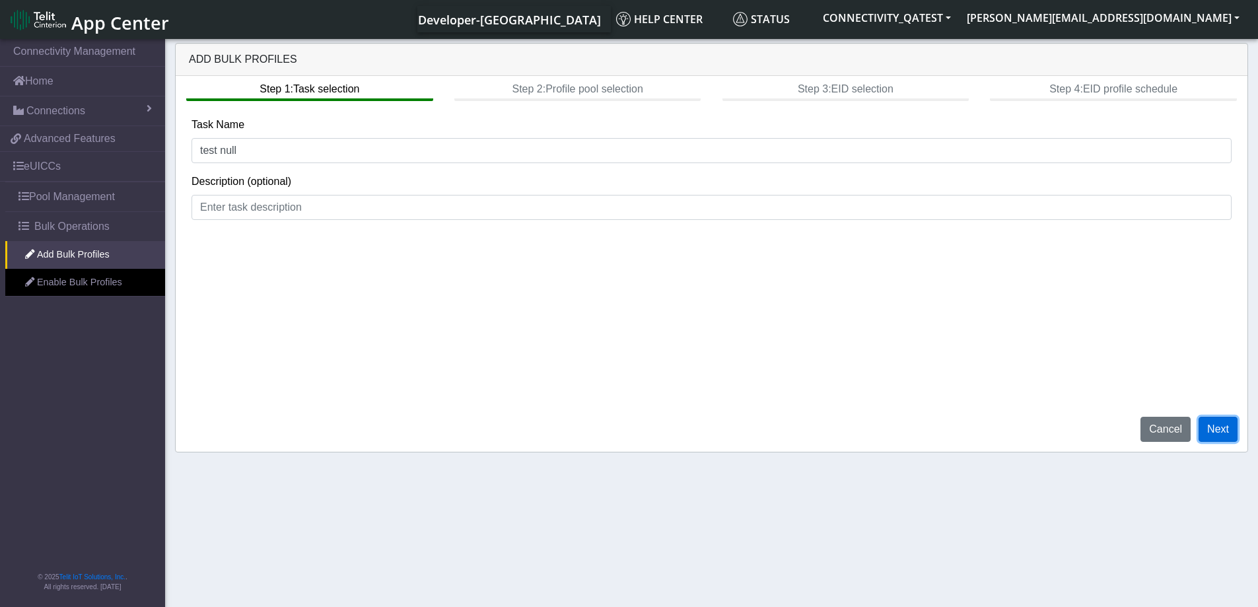
click at [1224, 433] on button "Next" at bounding box center [1218, 429] width 39 height 25
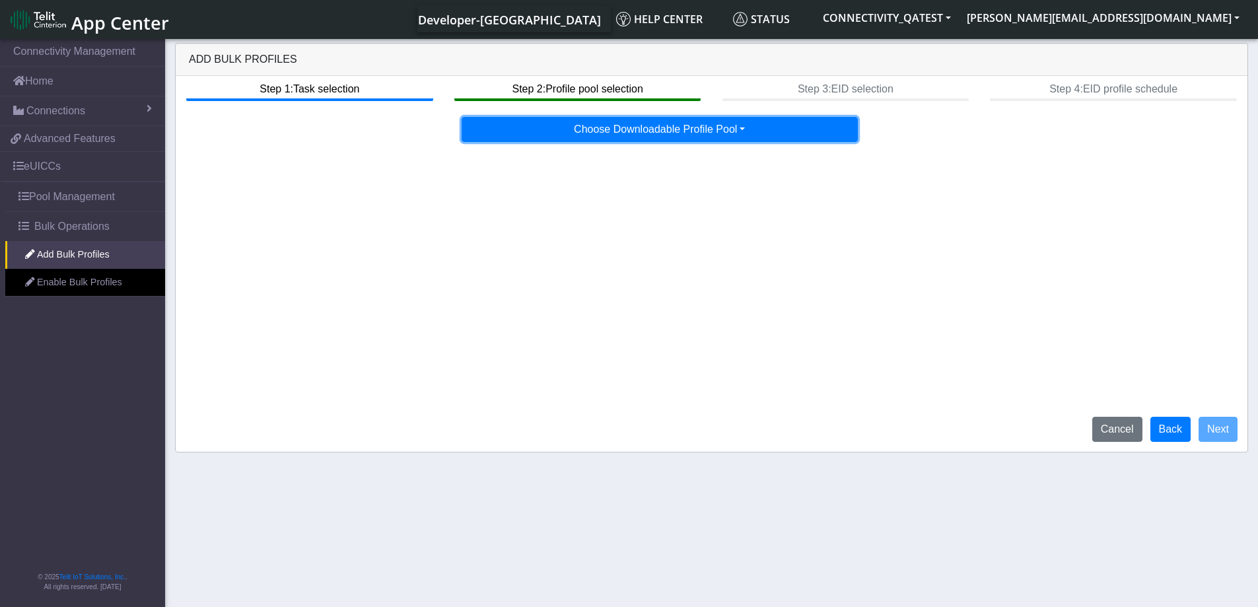
click at [775, 132] on button "Choose Downloadable Profile Pool" at bounding box center [660, 129] width 396 height 25
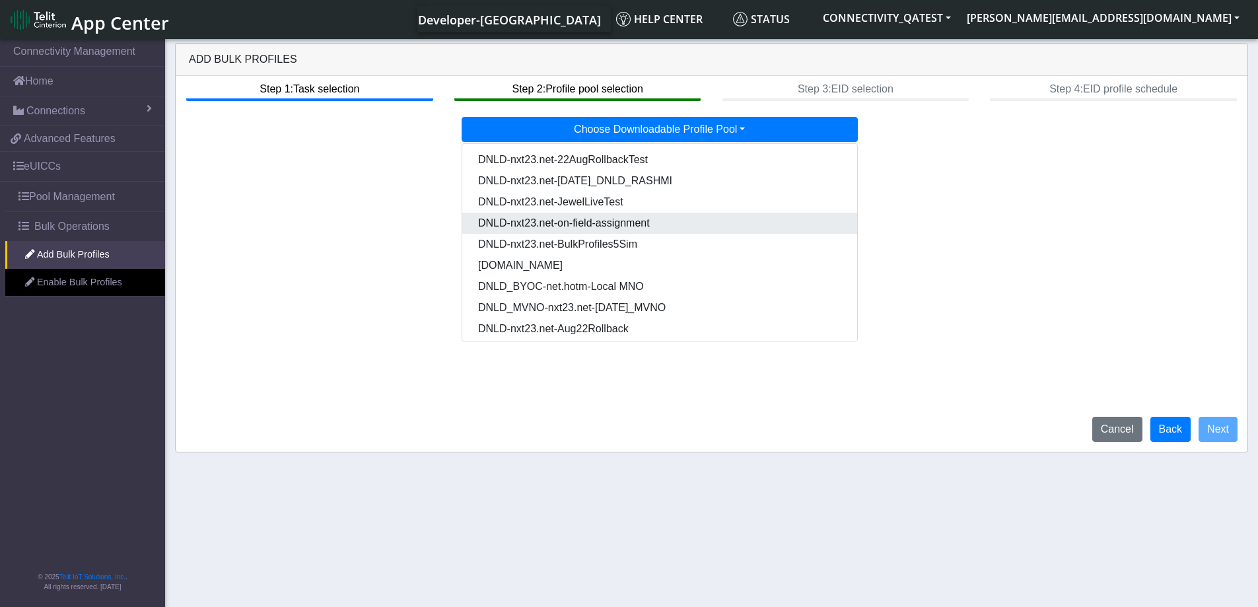
click at [662, 218] on Pool62d385b5-899c-4c9f-a78f-e90bbf7285d2-dropdown "DNLD-nxt23.net-on-field-assignment" at bounding box center [659, 223] width 395 height 21
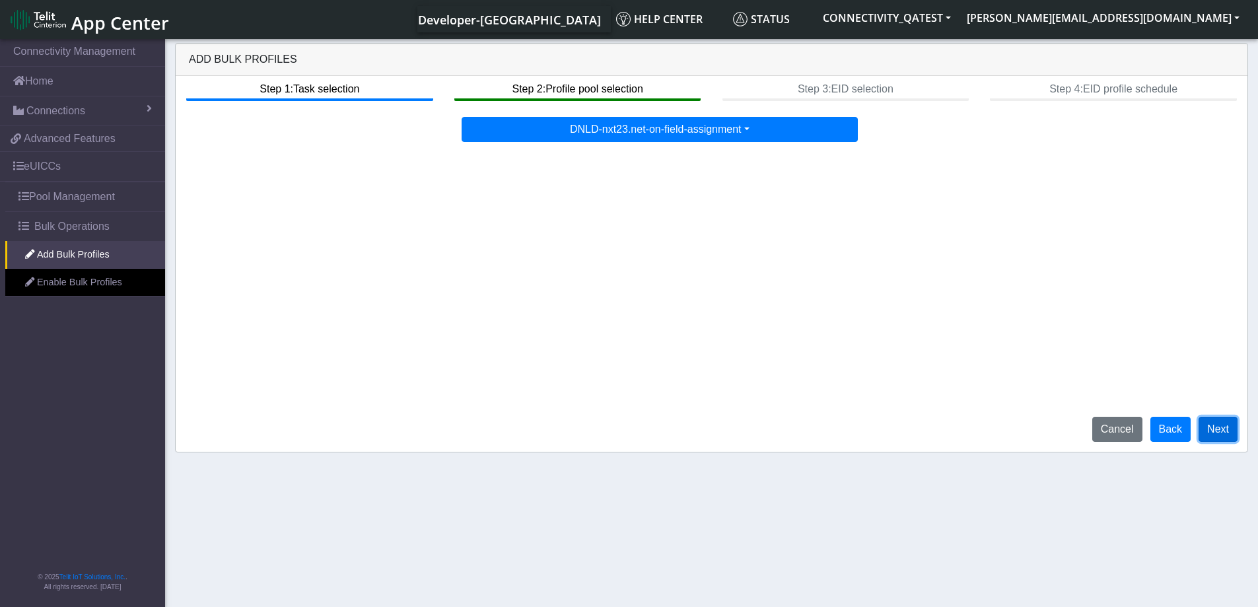
click at [1220, 437] on button "Next" at bounding box center [1218, 429] width 39 height 25
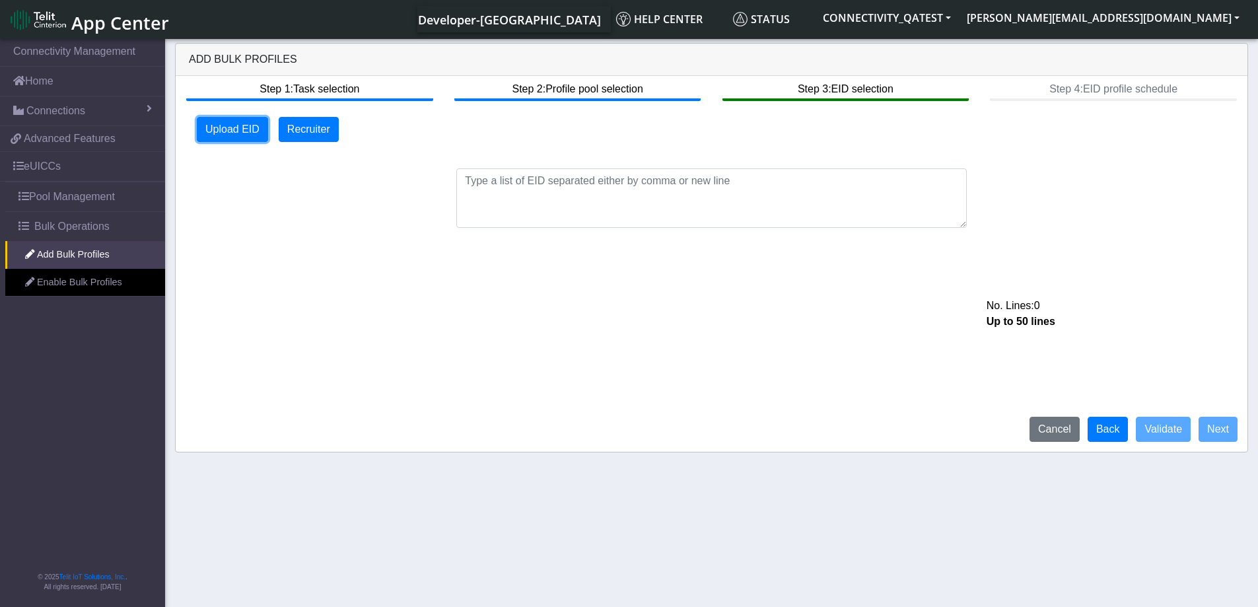
click at [228, 127] on button "Upload EID" at bounding box center [232, 129] width 71 height 25
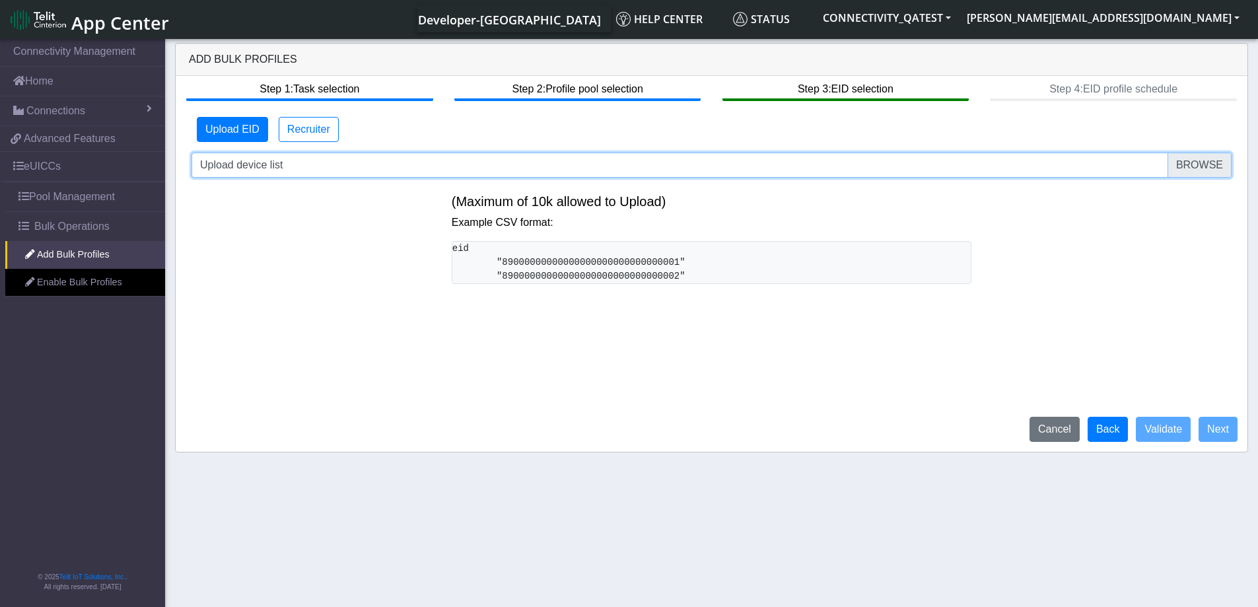
click at [1189, 163] on input "Upload device list" at bounding box center [712, 165] width 1040 height 25
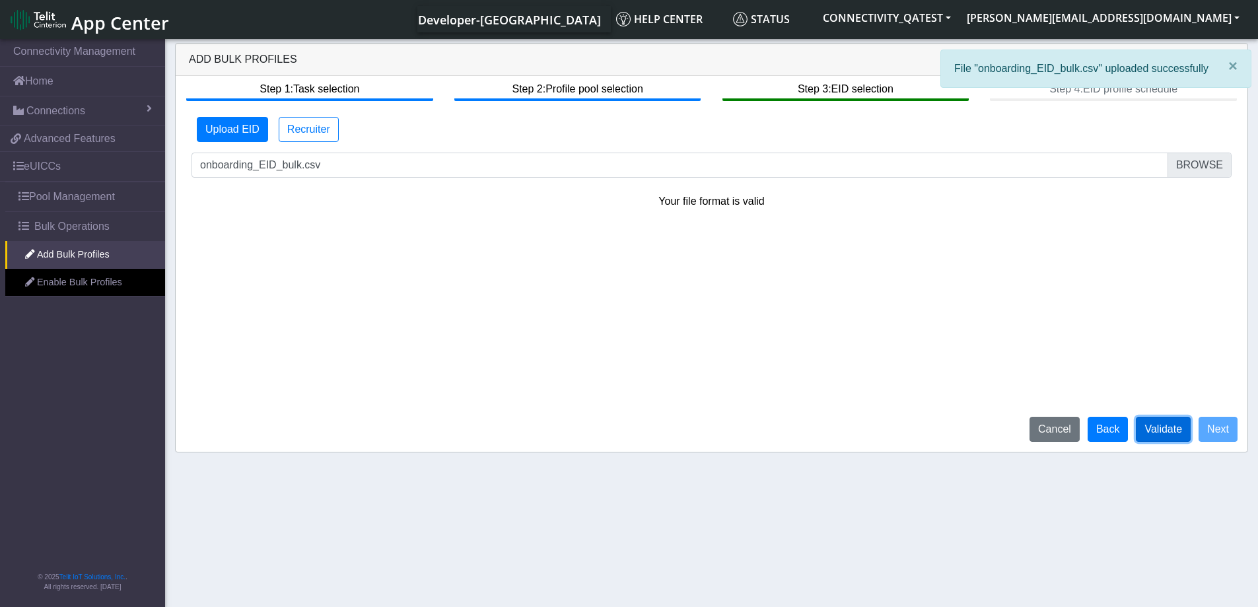
click at [1174, 431] on button "Validate" at bounding box center [1163, 429] width 55 height 25
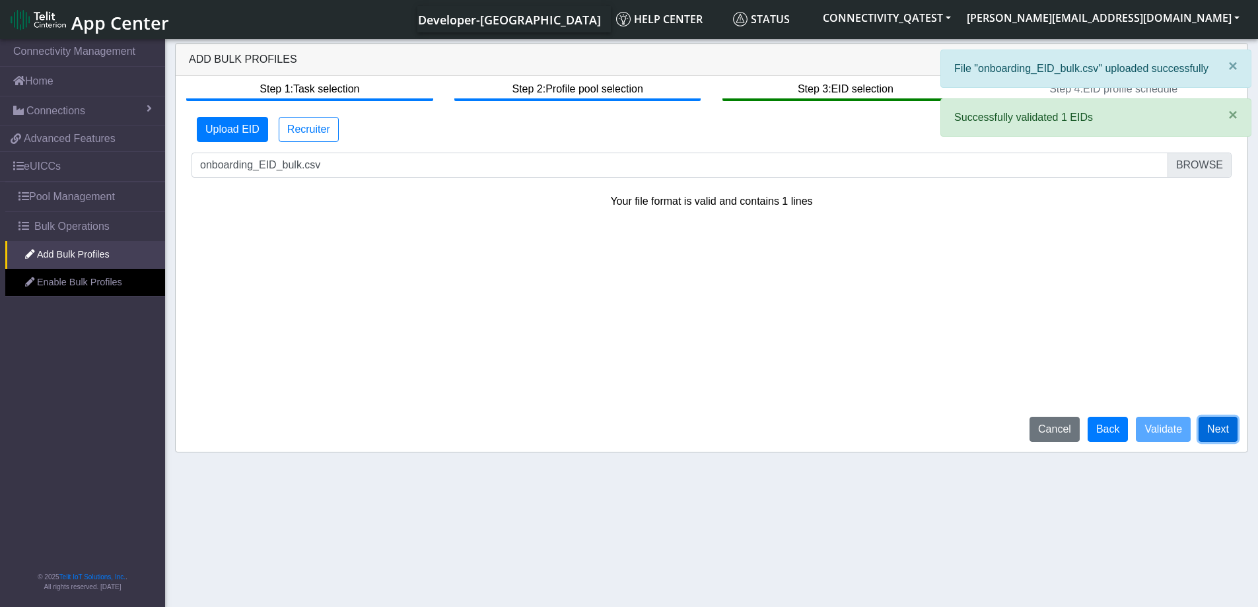
click at [1226, 434] on button "Next" at bounding box center [1218, 429] width 39 height 25
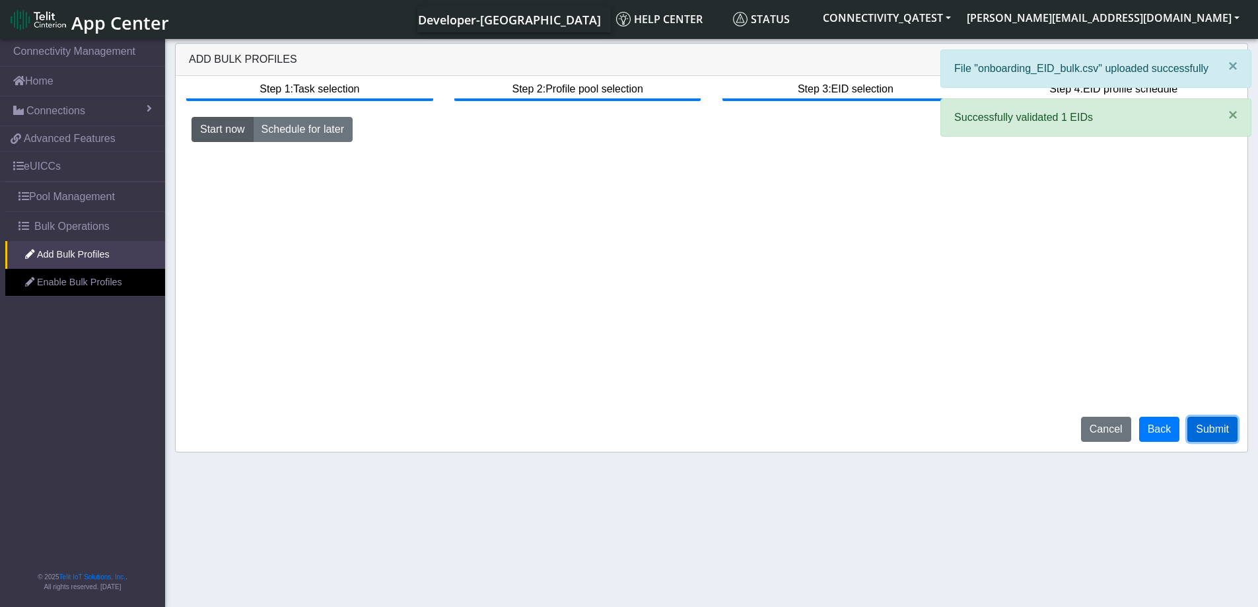
click at [1207, 438] on button "Submit" at bounding box center [1212, 429] width 50 height 25
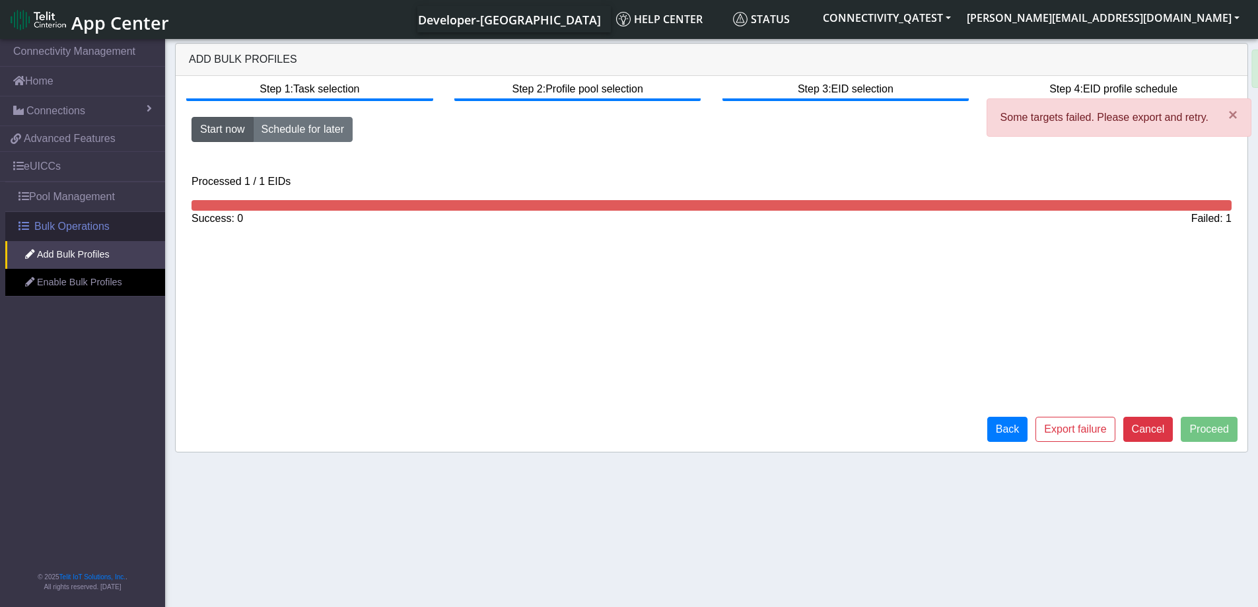
click at [69, 230] on span "Bulk Operations" at bounding box center [71, 227] width 75 height 16
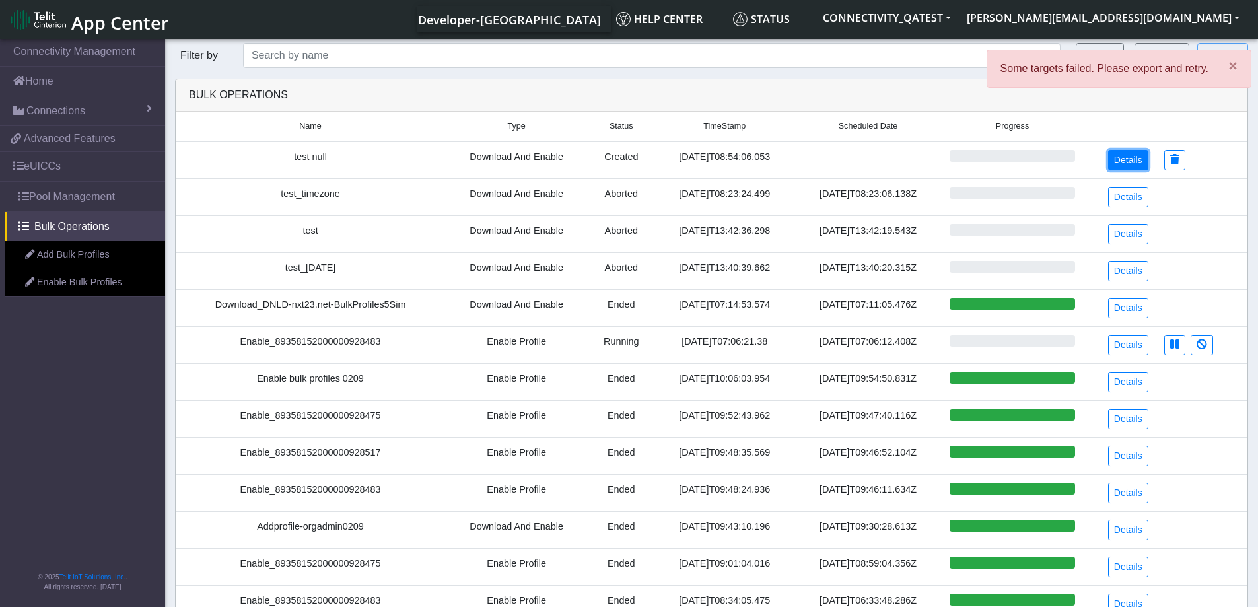
click at [1135, 161] on link "Details" at bounding box center [1128, 160] width 40 height 20
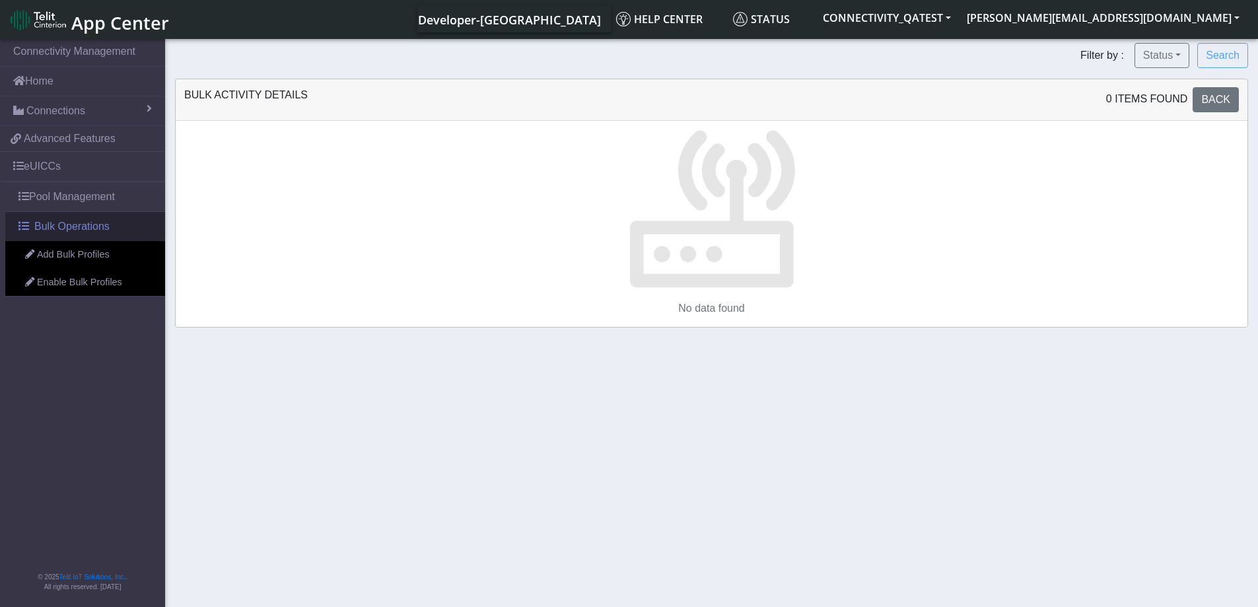
click at [29, 229] on link "Bulk Operations" at bounding box center [85, 226] width 160 height 29
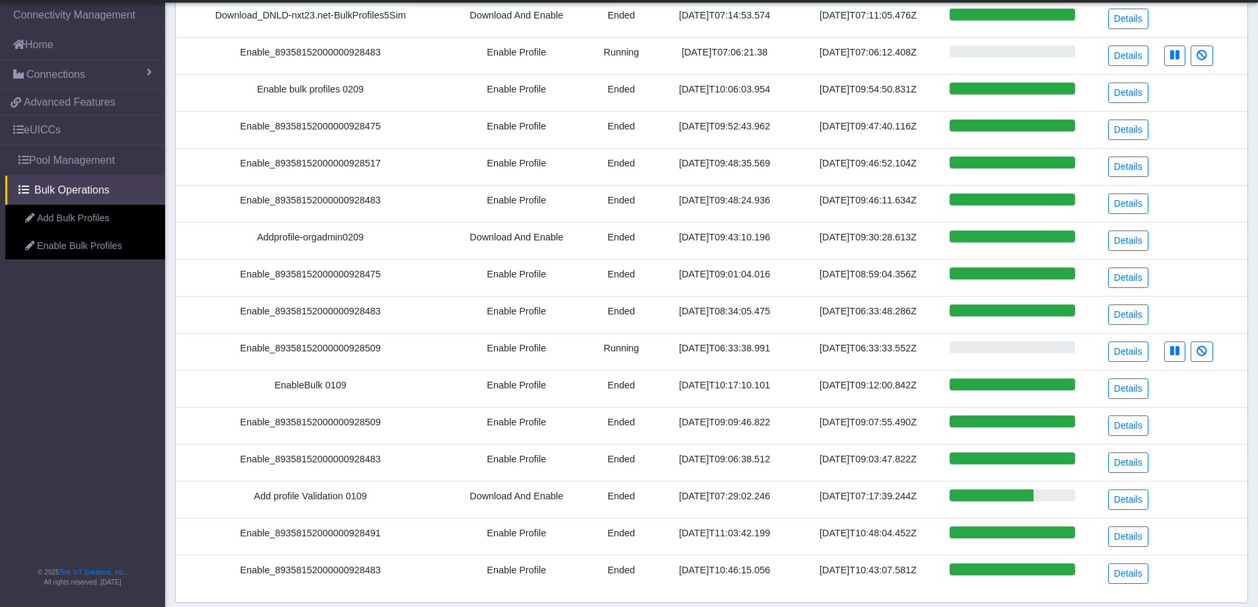
scroll to position [306, 0]
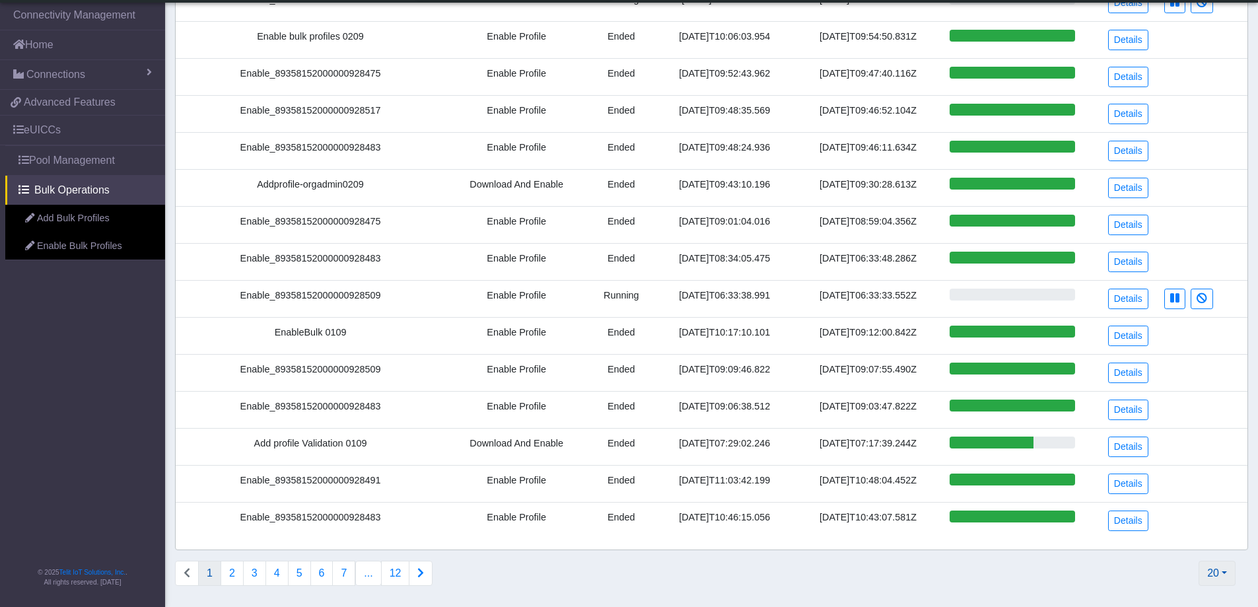
click at [1213, 574] on button "20" at bounding box center [1217, 573] width 37 height 25
click at [1175, 548] on button "1000" at bounding box center [1182, 542] width 104 height 21
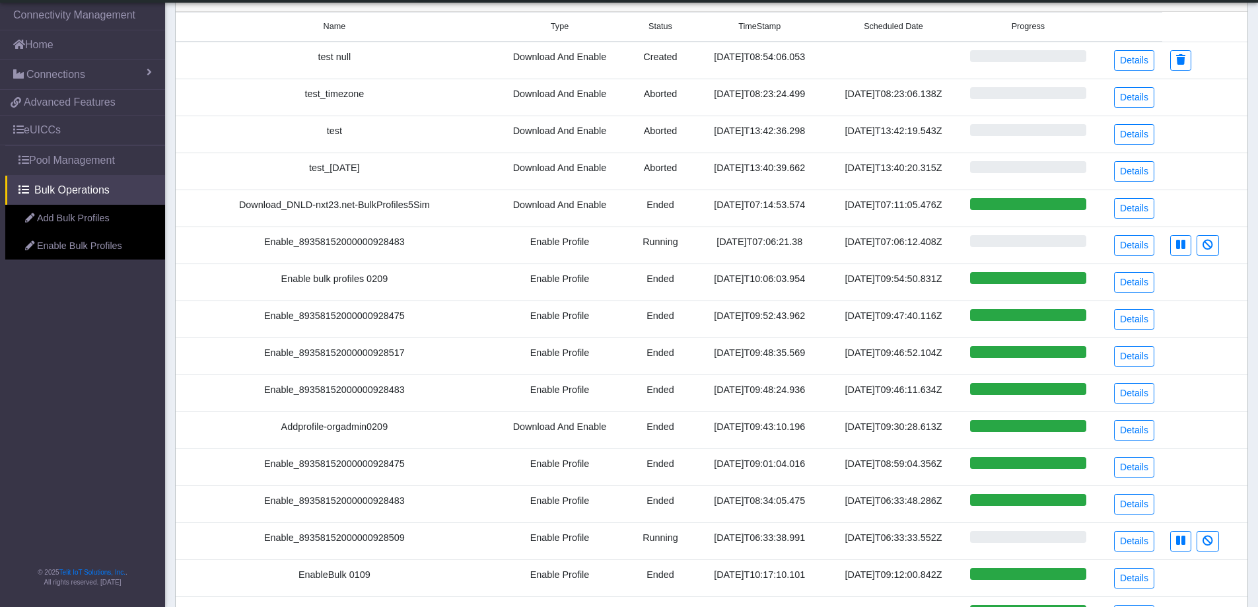
scroll to position [198, 0]
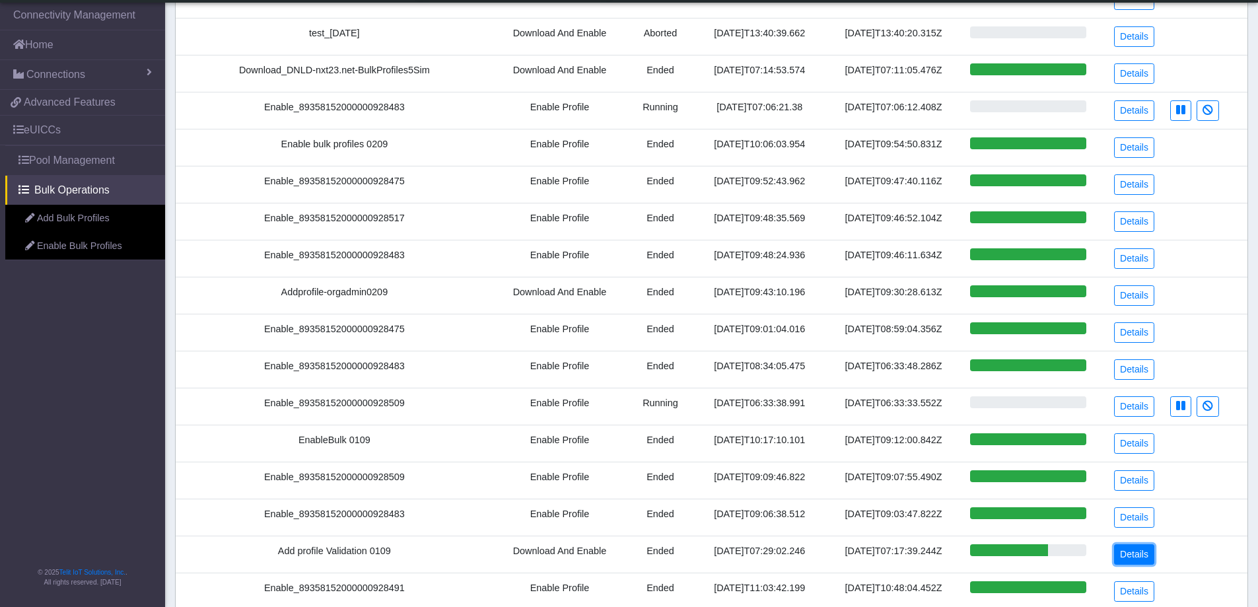
click at [1138, 553] on link "Details" at bounding box center [1134, 554] width 40 height 20
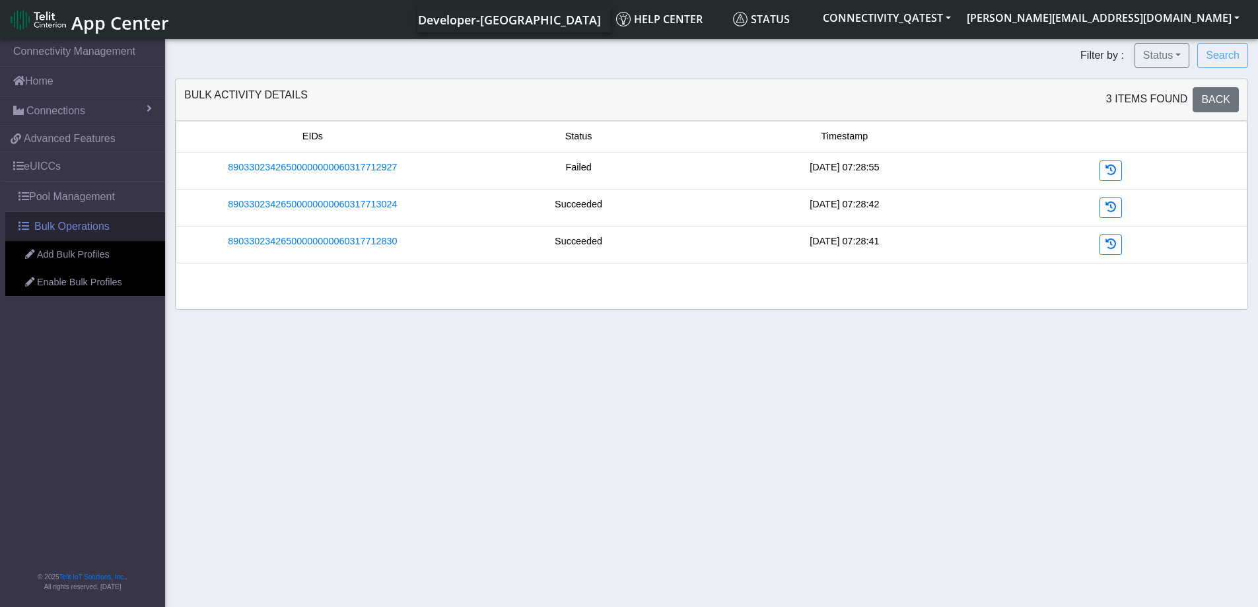
click at [79, 231] on span "Bulk Operations" at bounding box center [71, 227] width 75 height 16
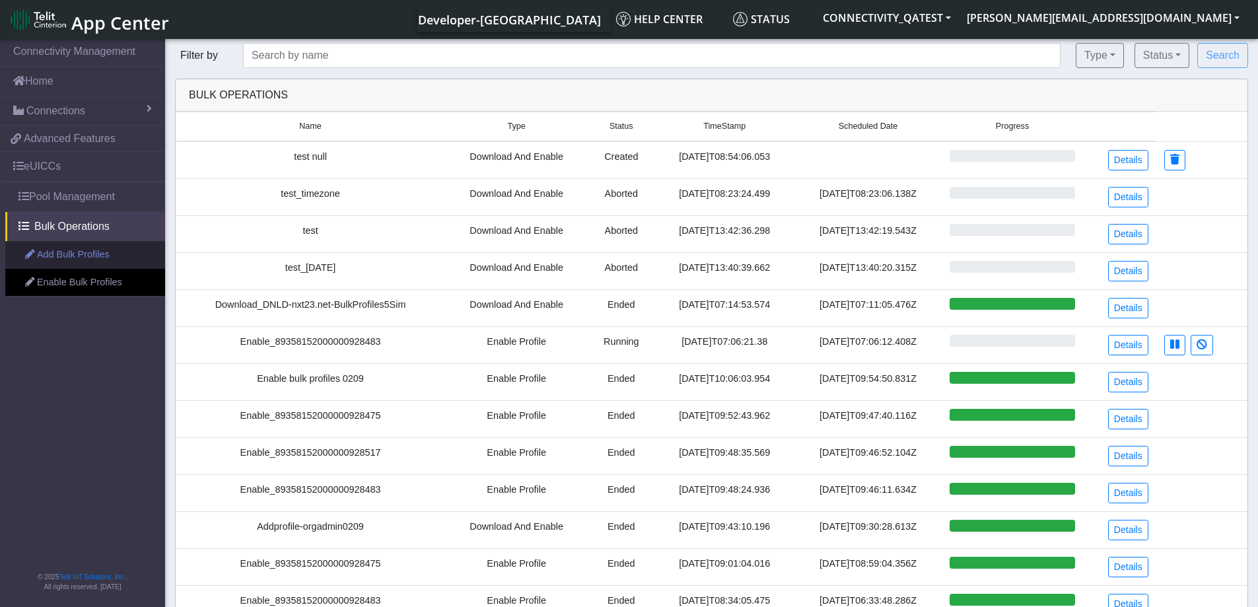
click at [79, 263] on link "Add Bulk Profiles" at bounding box center [85, 255] width 160 height 28
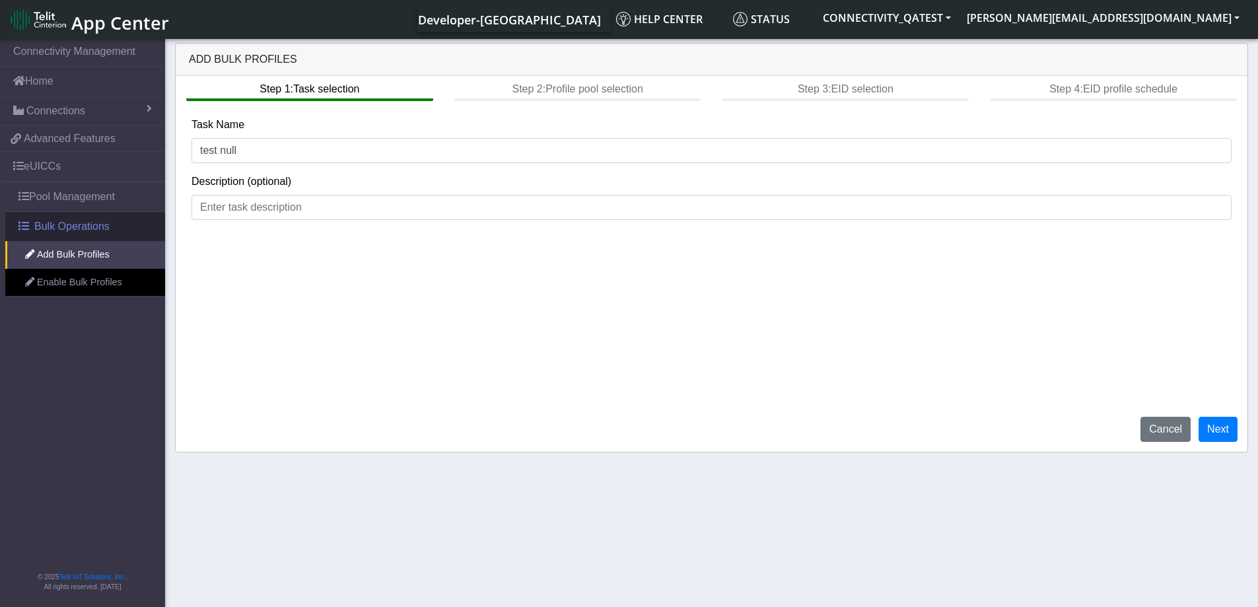
click at [76, 234] on link "Bulk Operations" at bounding box center [85, 226] width 160 height 29
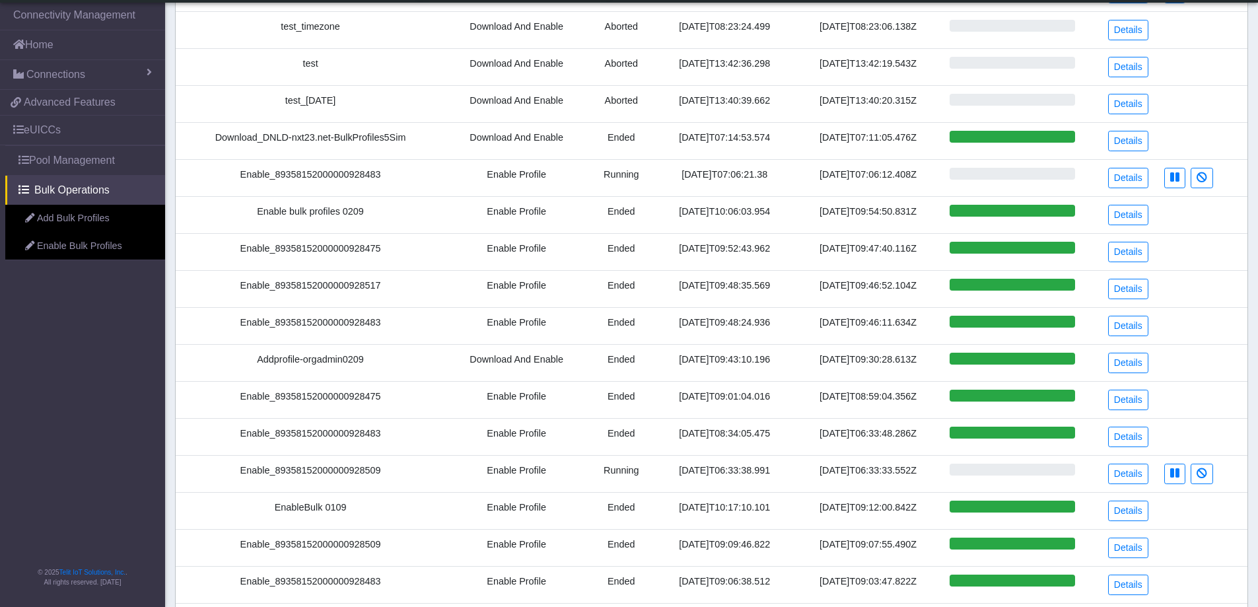
scroll to position [132, 0]
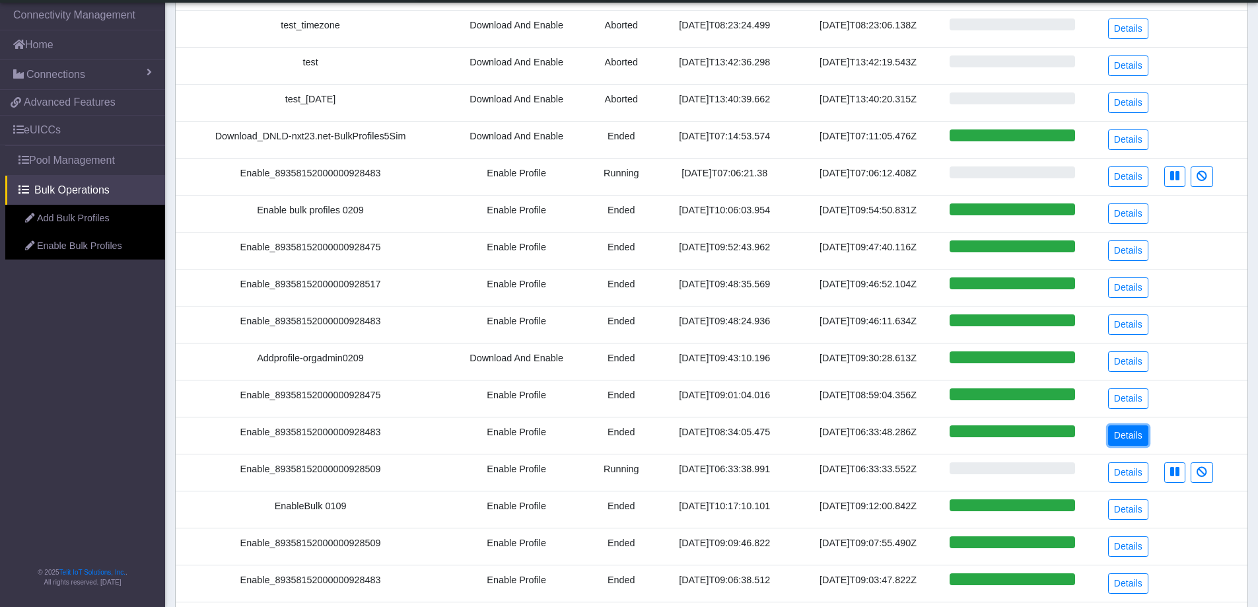
click at [1130, 435] on link "Details" at bounding box center [1128, 435] width 40 height 20
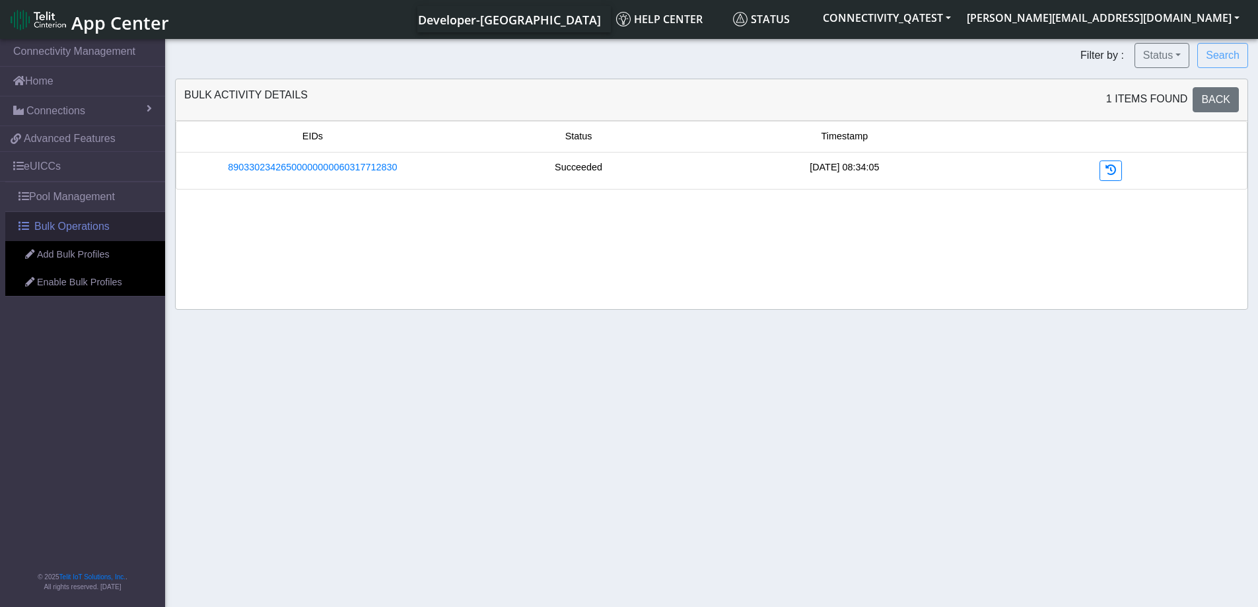
click at [87, 226] on span "Bulk Operations" at bounding box center [71, 227] width 75 height 16
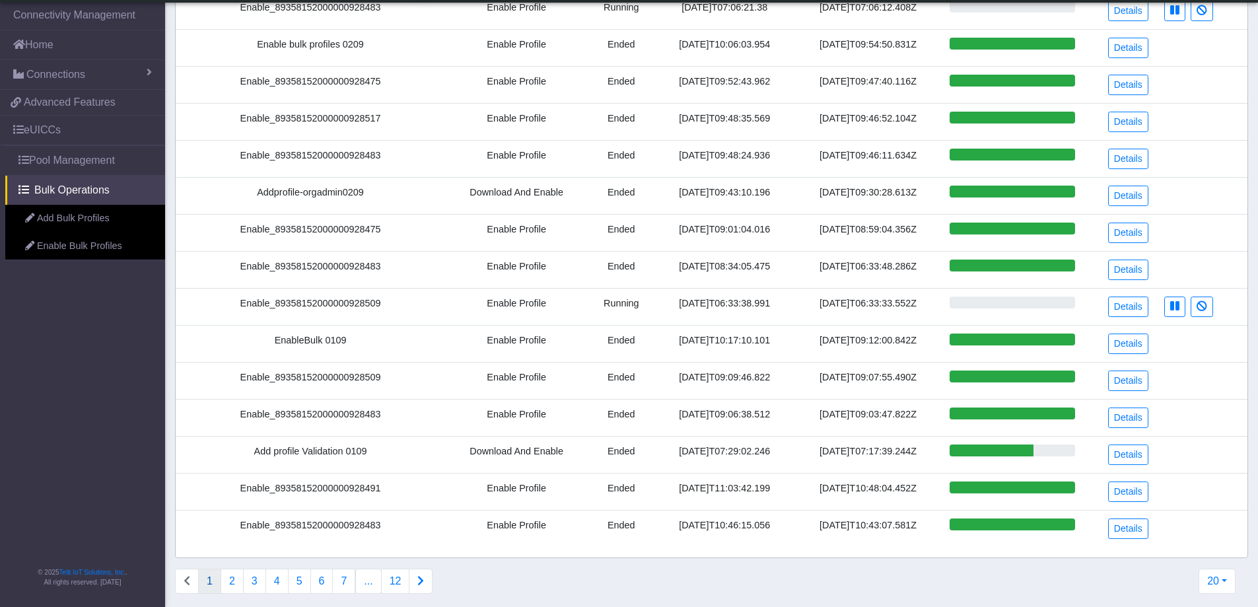
scroll to position [306, 0]
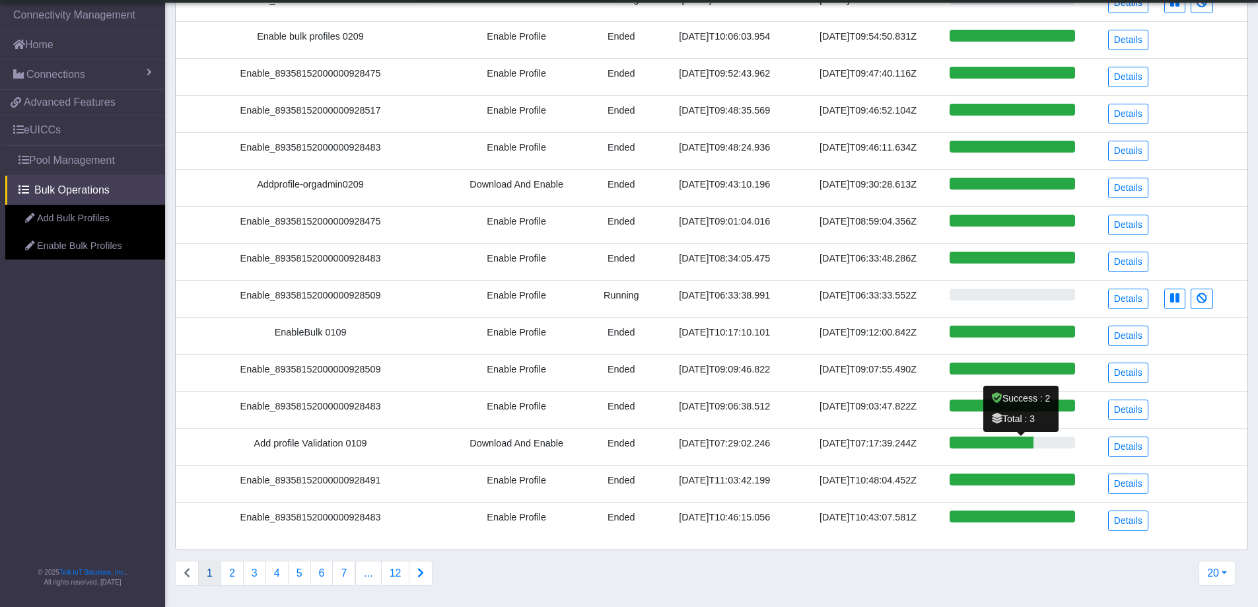
click at [1011, 442] on div at bounding box center [992, 443] width 84 height 12
click at [1129, 450] on link "Details" at bounding box center [1128, 447] width 40 height 20
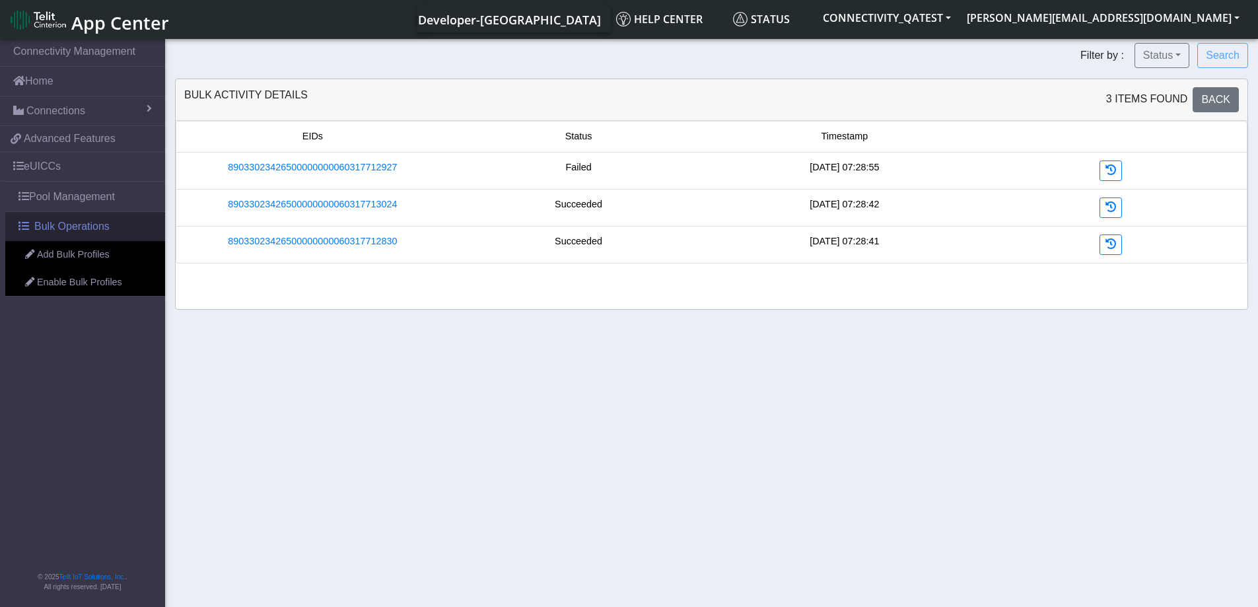
click at [98, 225] on span "Bulk Operations" at bounding box center [71, 227] width 75 height 16
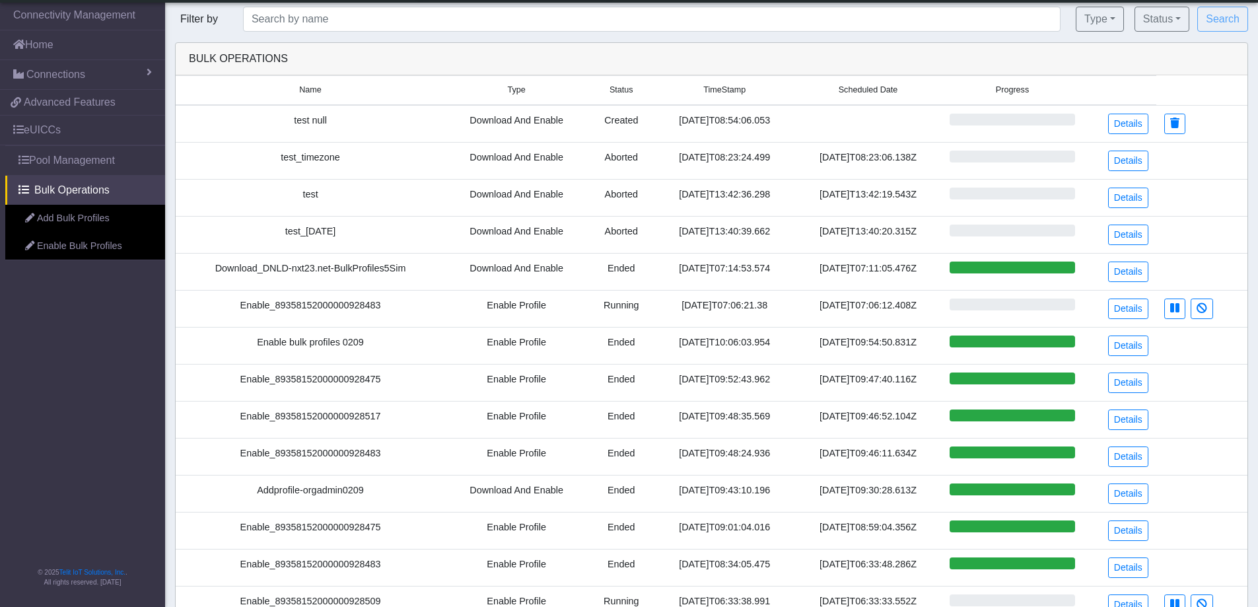
scroll to position [306, 0]
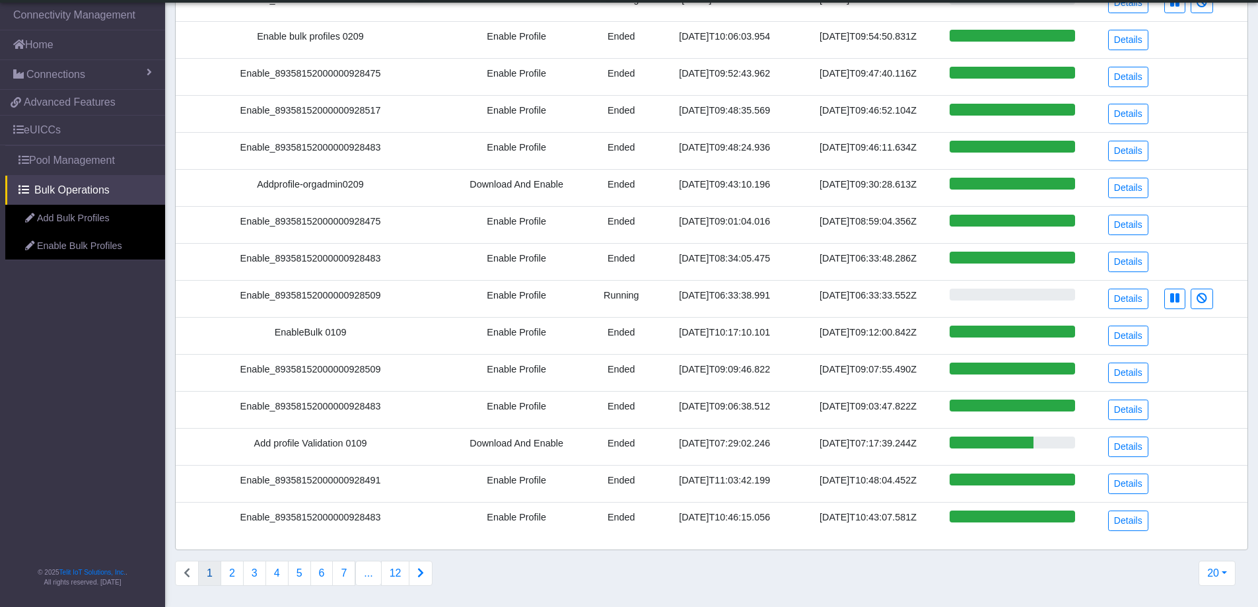
click at [1010, 411] on td at bounding box center [1012, 409] width 141 height 37
click at [1129, 409] on link "Details" at bounding box center [1128, 410] width 40 height 20
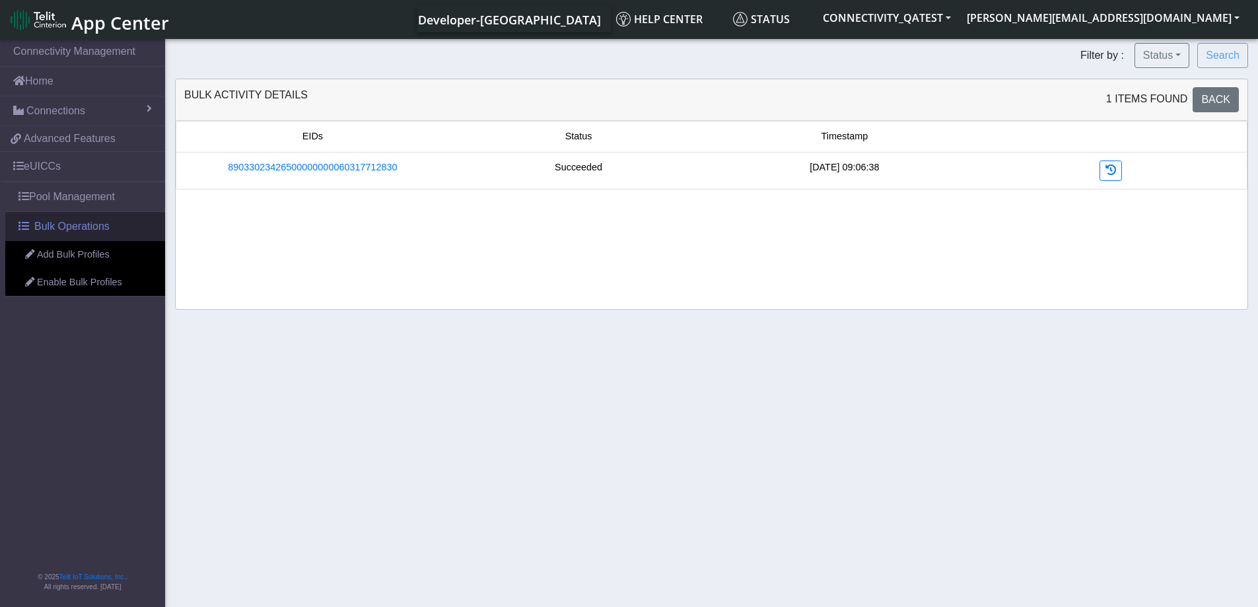
click at [69, 227] on span "Bulk Operations" at bounding box center [71, 227] width 75 height 16
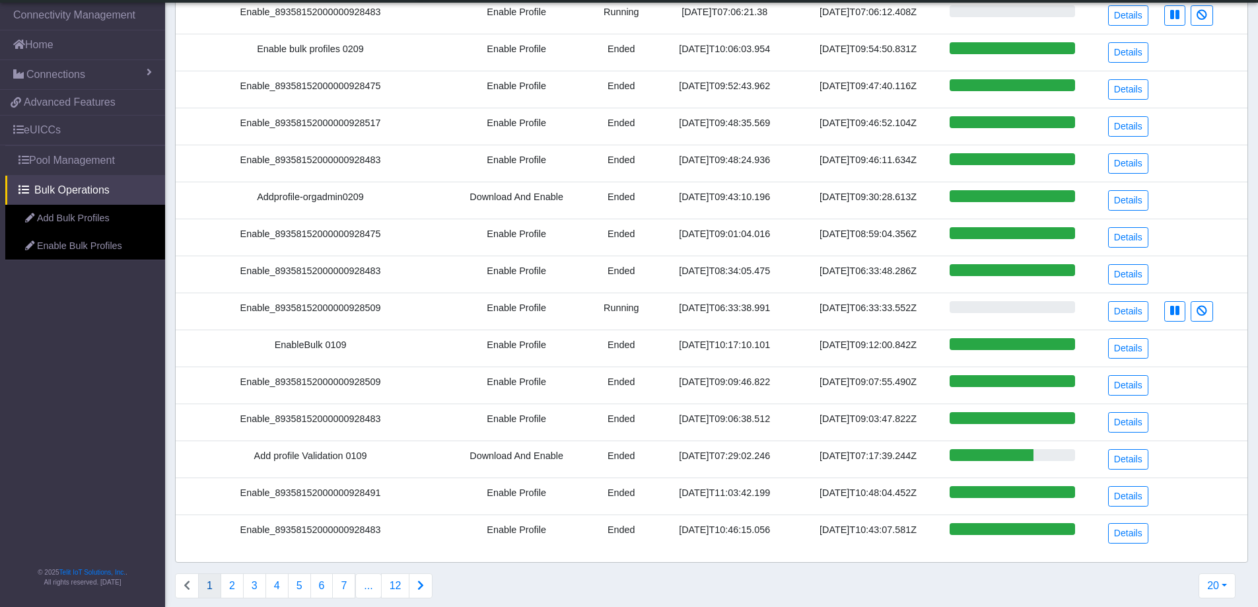
scroll to position [306, 0]
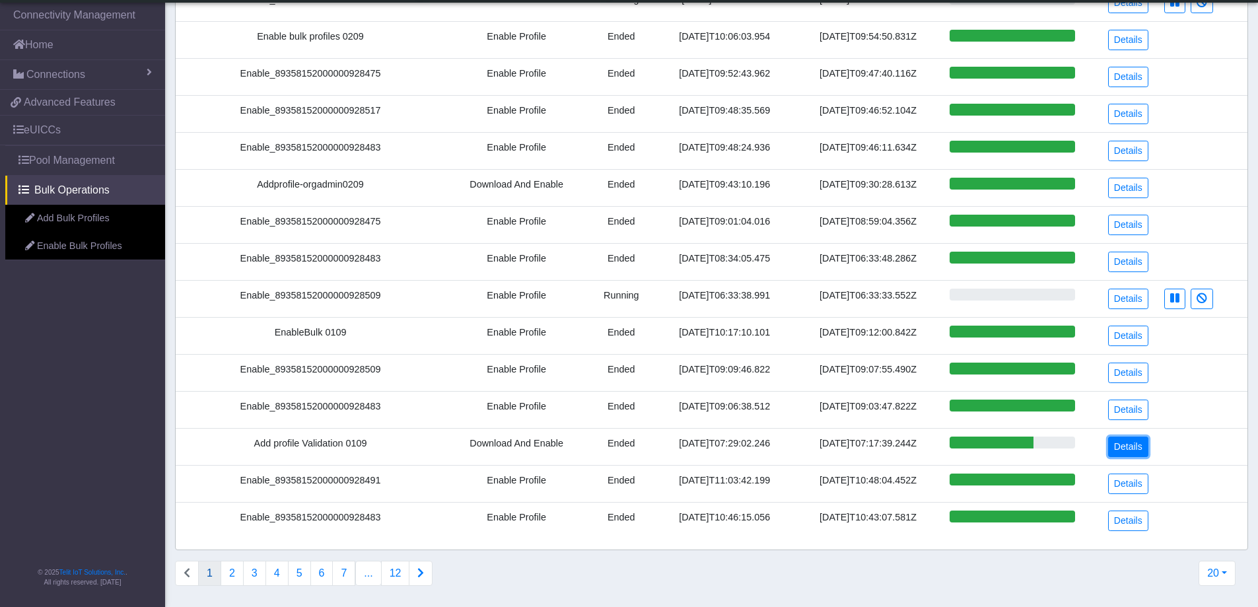
click at [1138, 444] on link "Details" at bounding box center [1128, 447] width 40 height 20
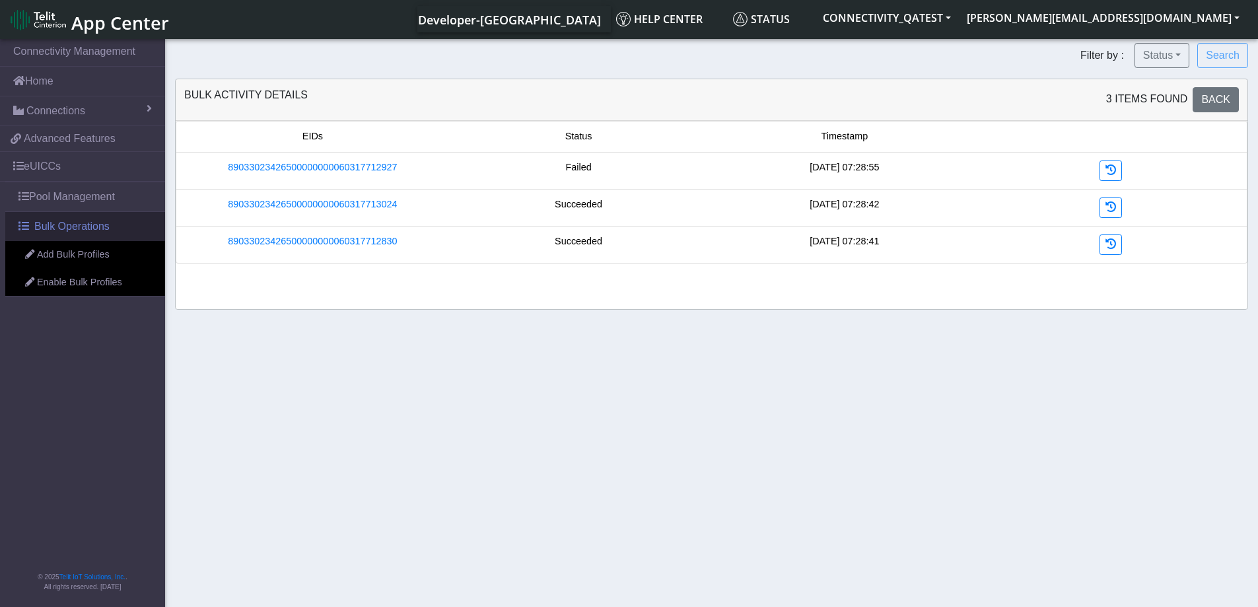
click at [77, 232] on span "Bulk Operations" at bounding box center [71, 227] width 75 height 16
